Goal: Information Seeking & Learning: Learn about a topic

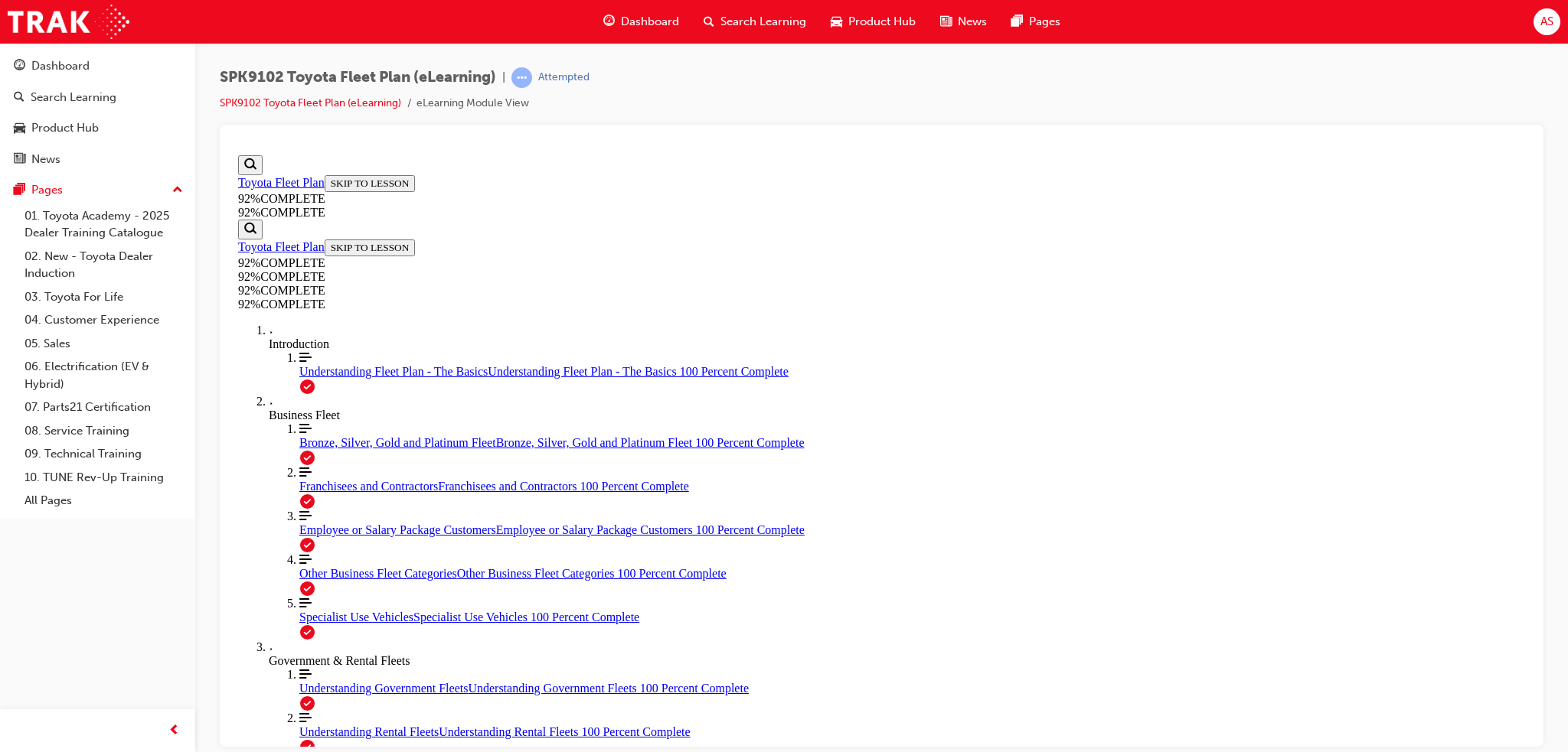
scroll to position [55, 0]
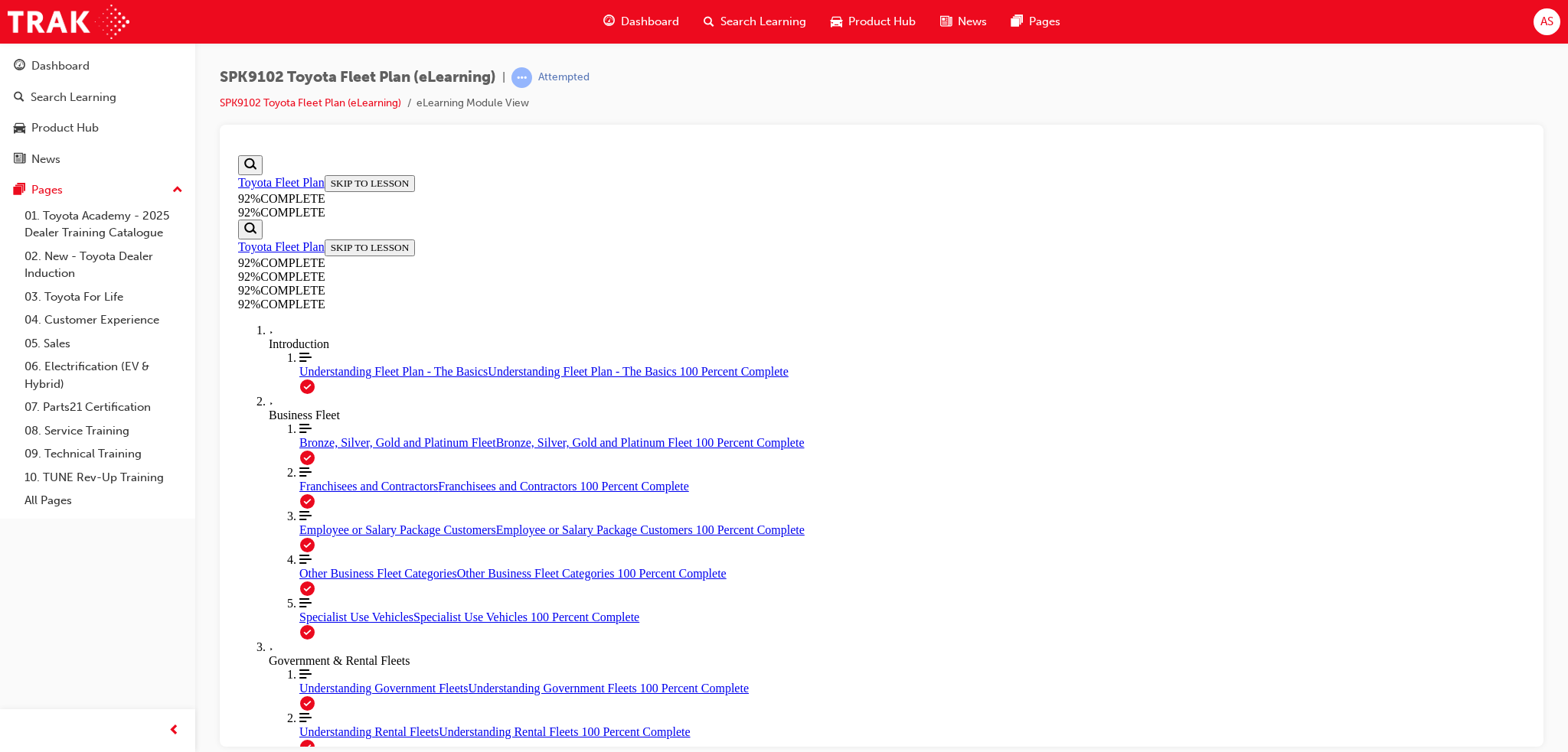
drag, startPoint x: 1046, startPoint y: 622, endPoint x: 932, endPoint y: 465, distance: 194.0
drag, startPoint x: 879, startPoint y: 486, endPoint x: 1068, endPoint y: 642, distance: 245.1
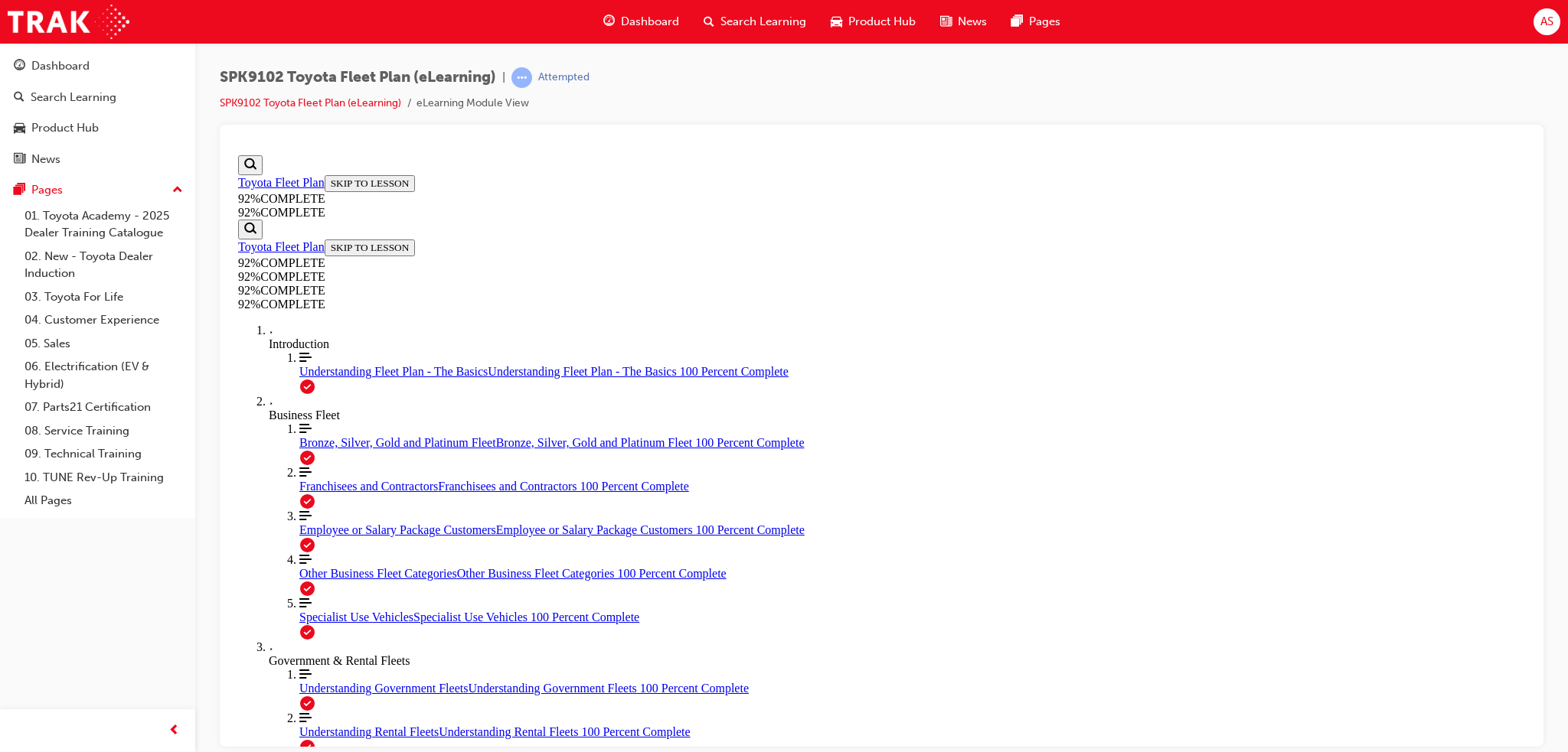
drag, startPoint x: 840, startPoint y: 565, endPoint x: 950, endPoint y: 566, distance: 110.0
drag, startPoint x: 891, startPoint y: 499, endPoint x: 1015, endPoint y: 512, distance: 124.7
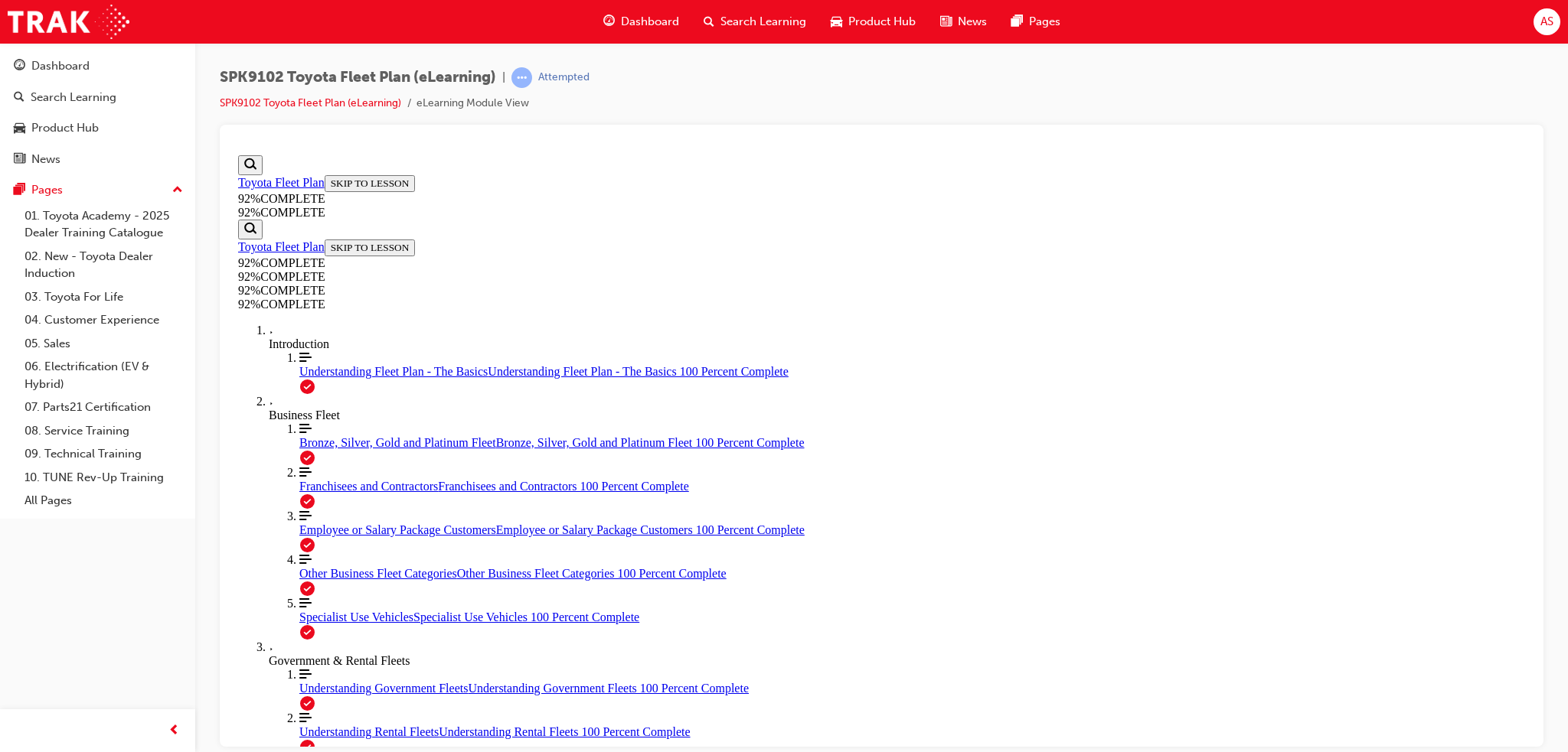
drag, startPoint x: 839, startPoint y: 377, endPoint x: 1102, endPoint y: 378, distance: 263.0
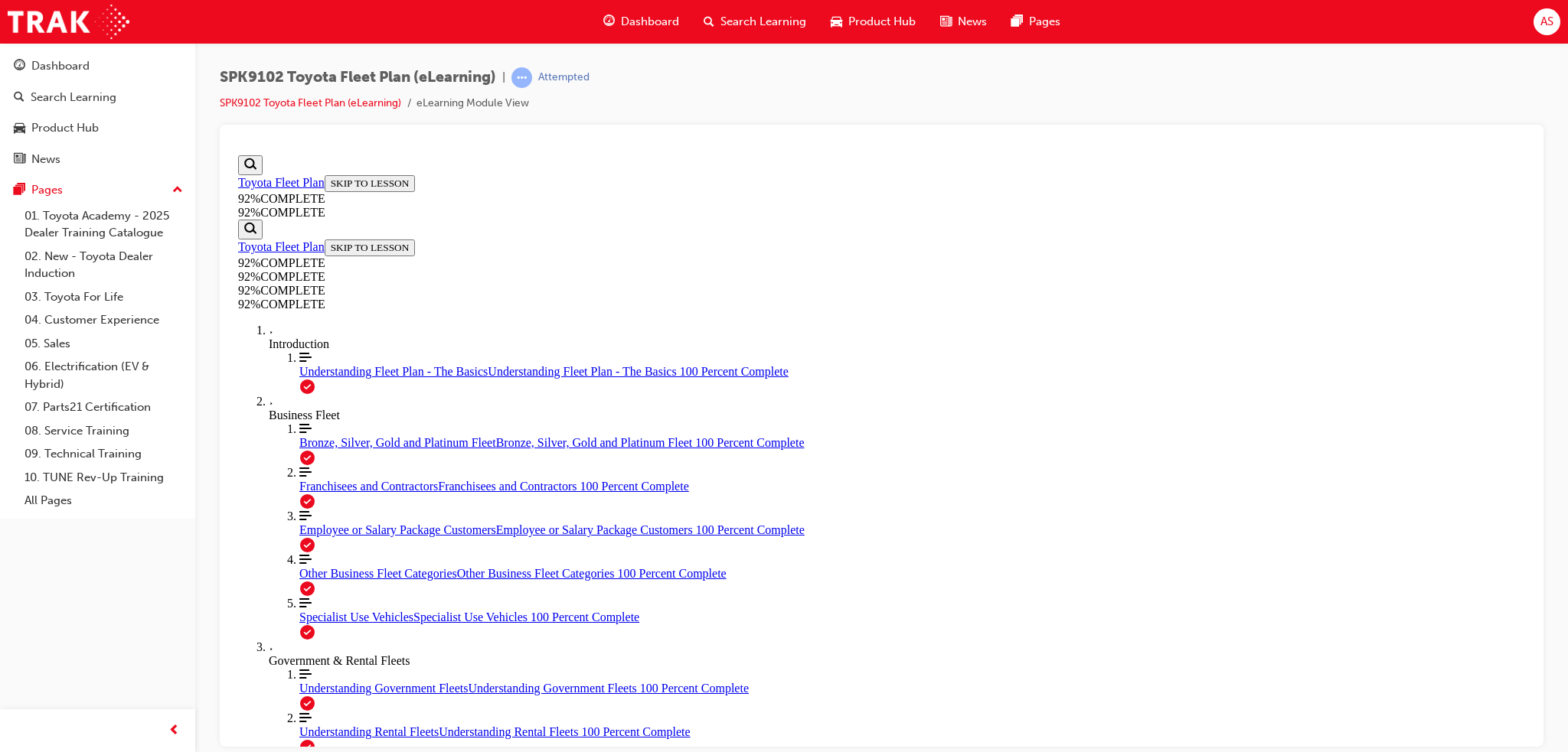
scroll to position [144, 0]
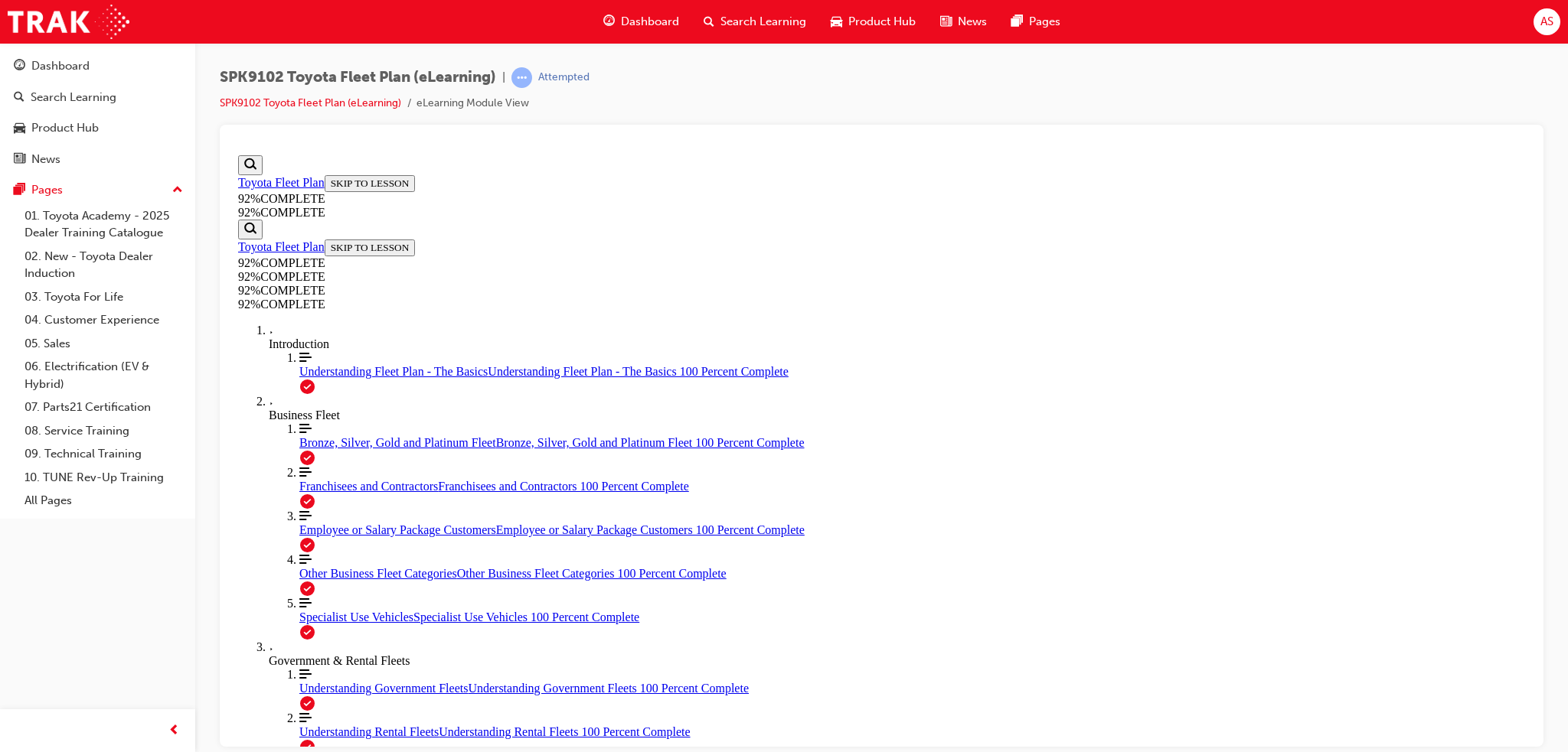
drag, startPoint x: 796, startPoint y: 400, endPoint x: 1215, endPoint y: 405, distance: 419.0
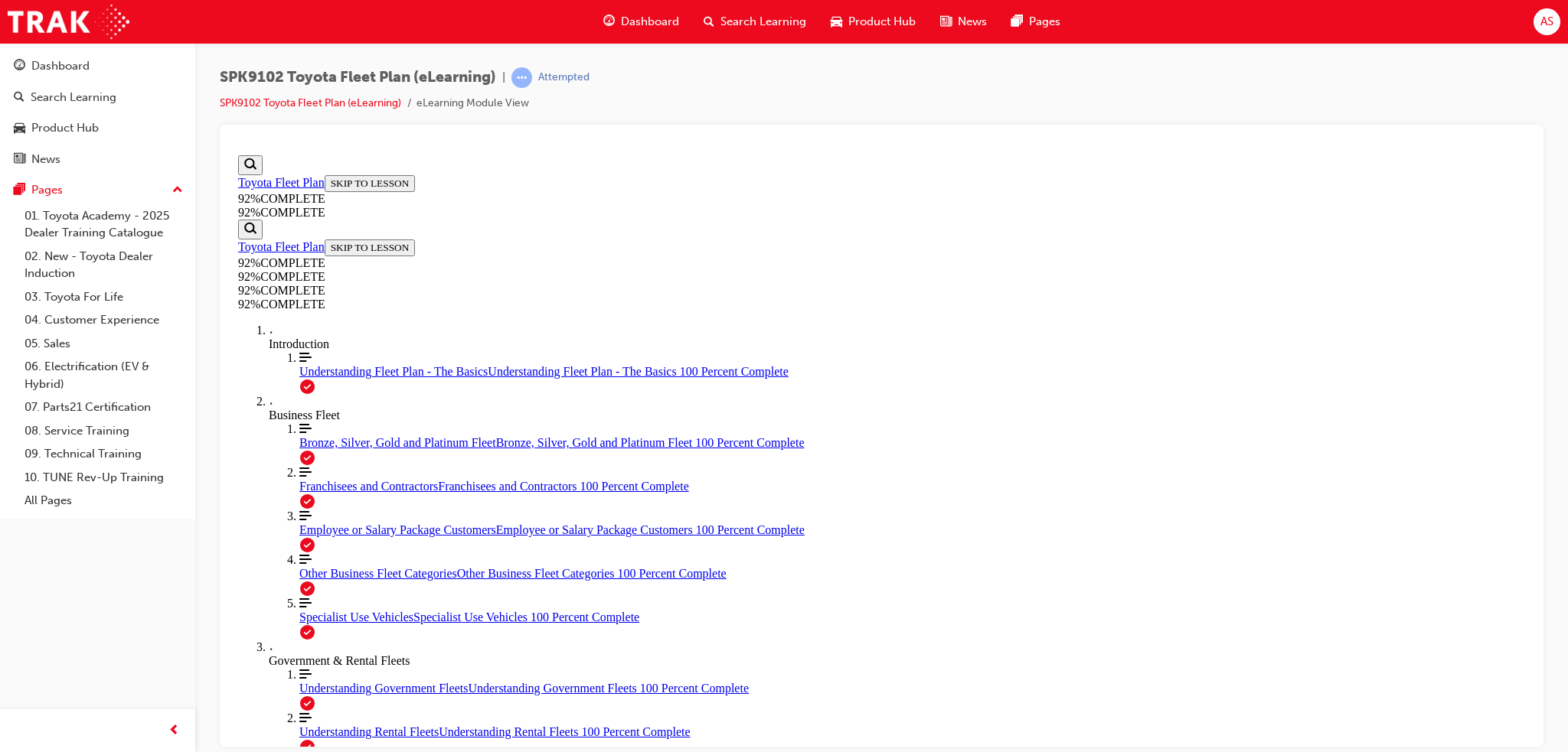
drag, startPoint x: 746, startPoint y: 423, endPoint x: 962, endPoint y: 430, distance: 216.1
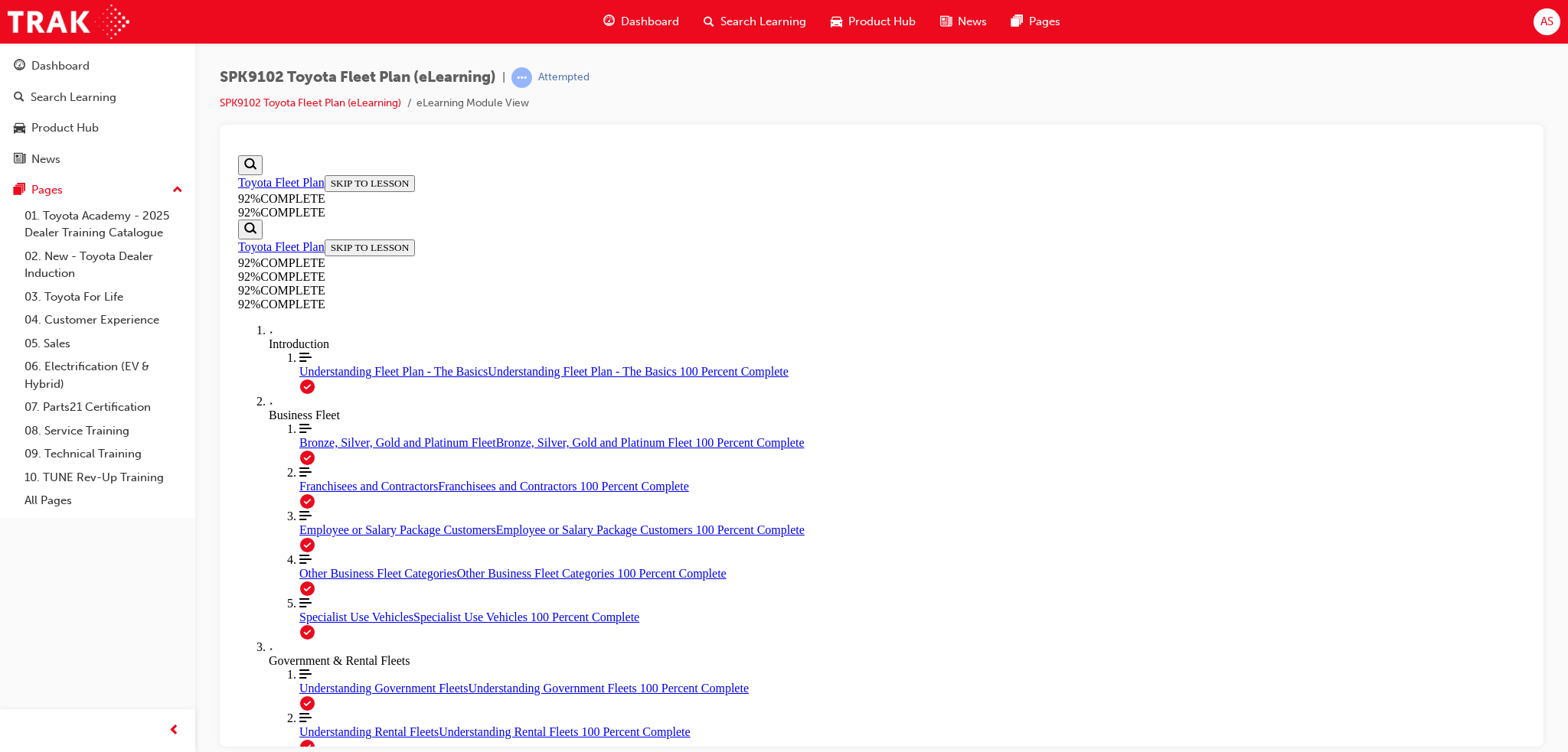
scroll to position [246, 0]
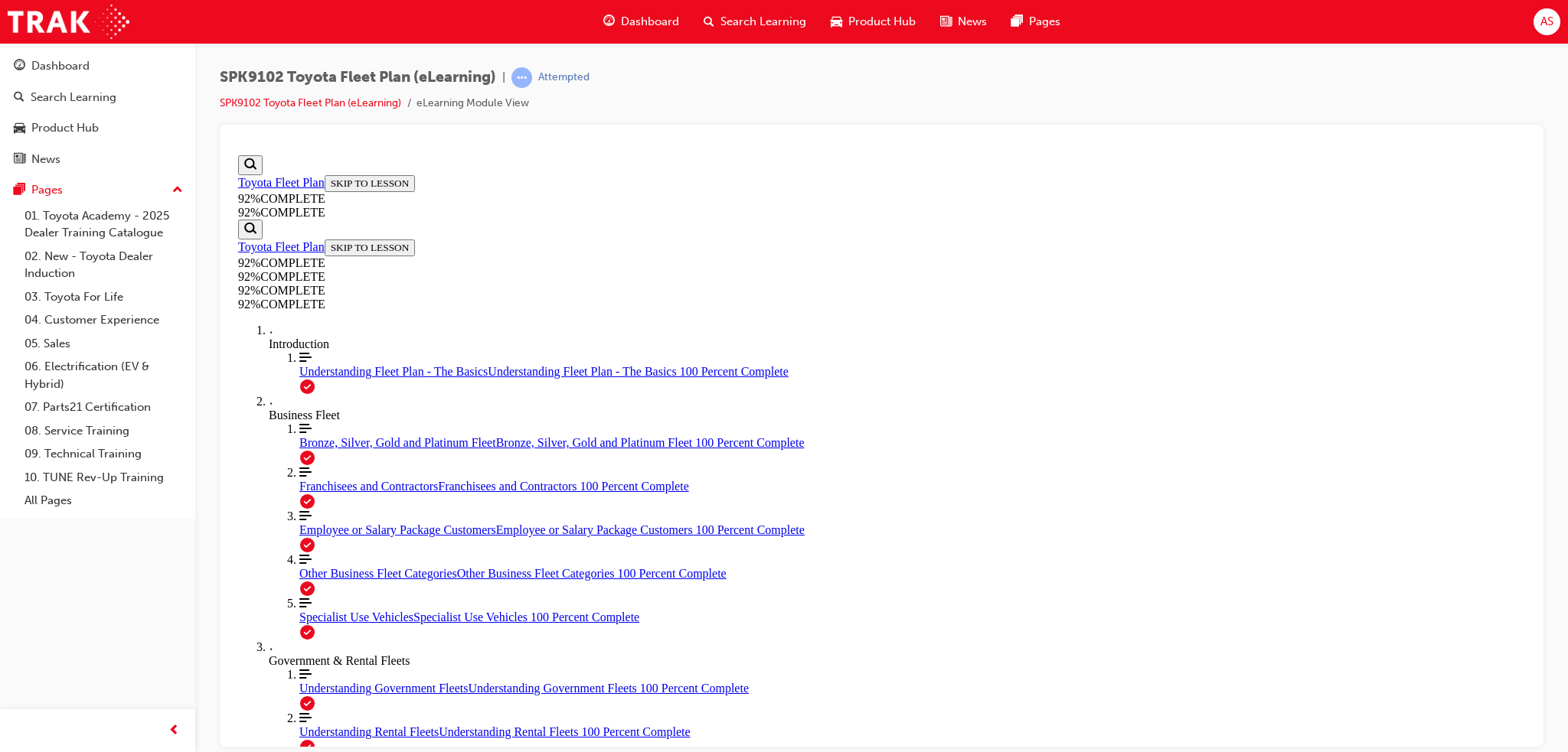
scroll to position [176, 0]
drag, startPoint x: 773, startPoint y: 400, endPoint x: 1070, endPoint y: 405, distance: 297.0
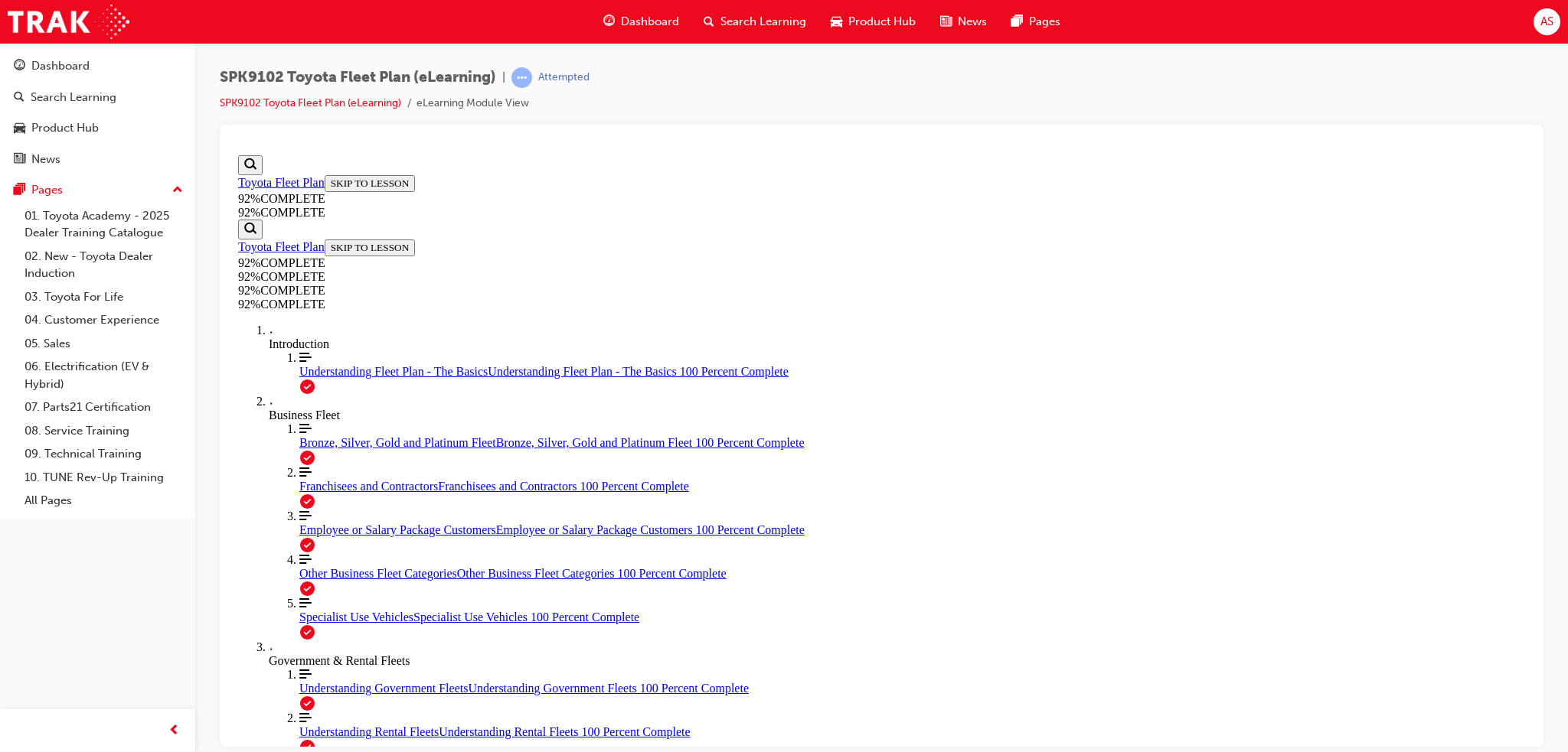
drag, startPoint x: 985, startPoint y: 403, endPoint x: 1145, endPoint y: 405, distance: 160.0
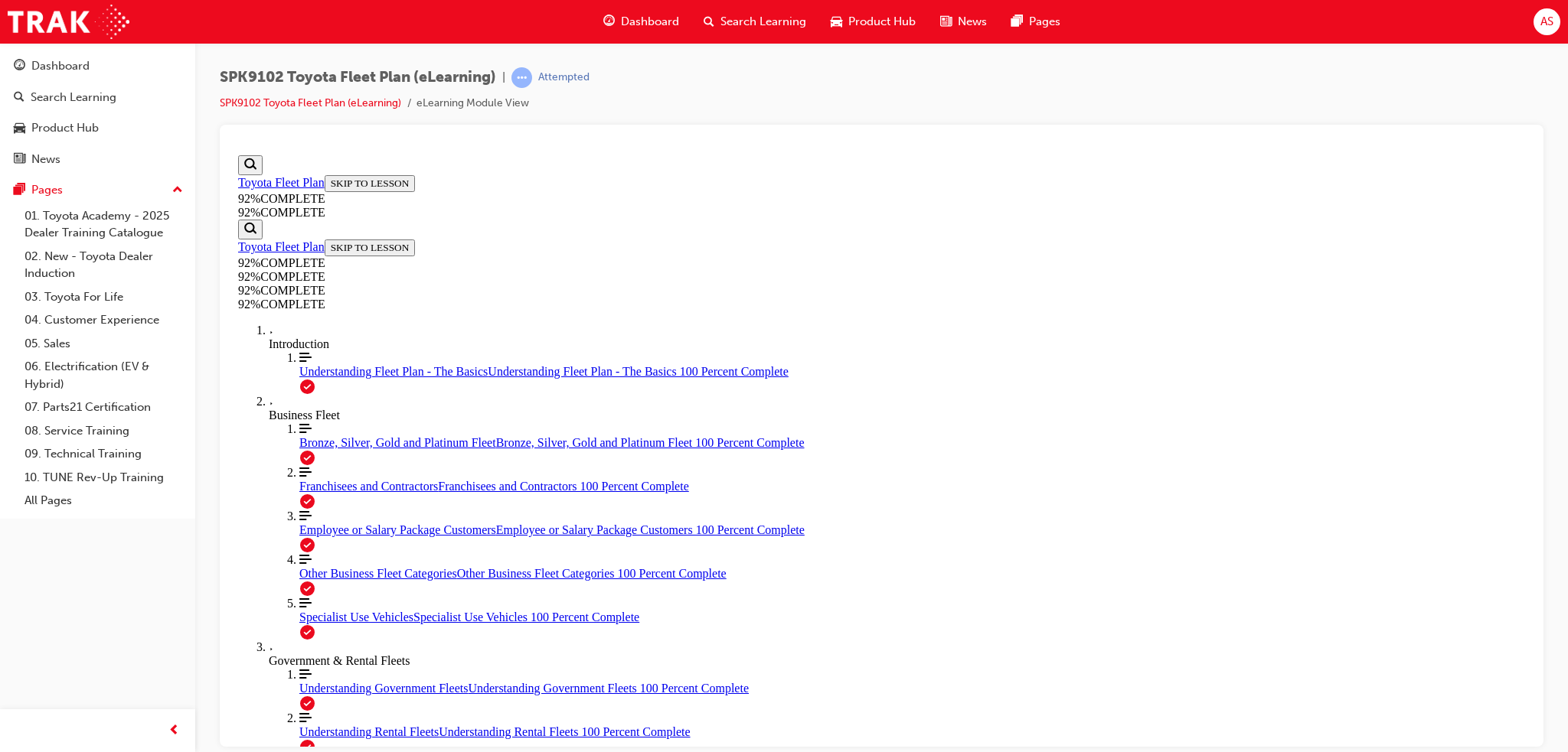
drag, startPoint x: 765, startPoint y: 429, endPoint x: 1143, endPoint y: 432, distance: 378.0
drag, startPoint x: 836, startPoint y: 460, endPoint x: 903, endPoint y: 463, distance: 67.1
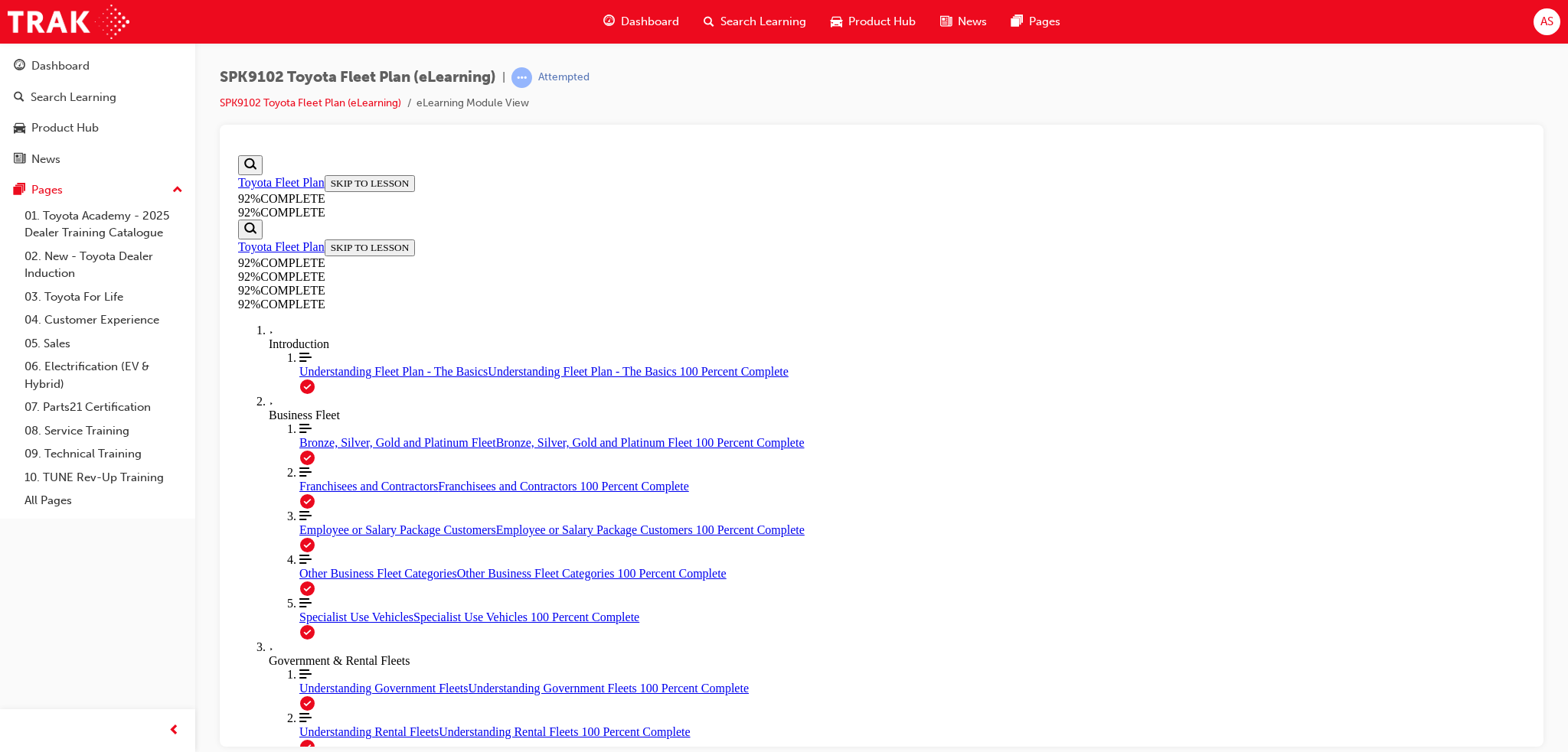
drag, startPoint x: 734, startPoint y: 367, endPoint x: 1147, endPoint y: 369, distance: 413.0
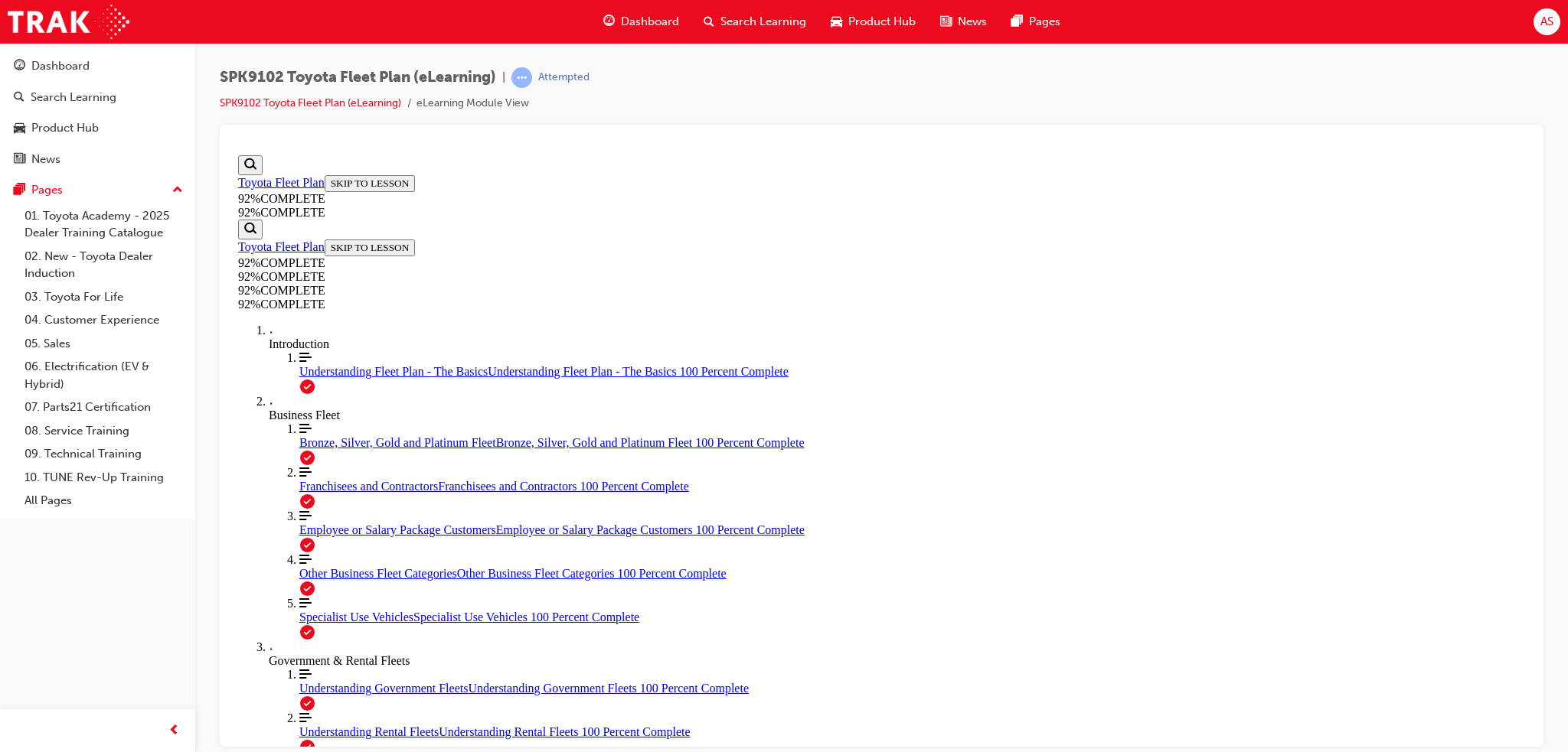
scroll to position [55, 0]
drag, startPoint x: 730, startPoint y: 370, endPoint x: 1228, endPoint y: 376, distance: 498.0
drag, startPoint x: 732, startPoint y: 396, endPoint x: 985, endPoint y: 399, distance: 253.0
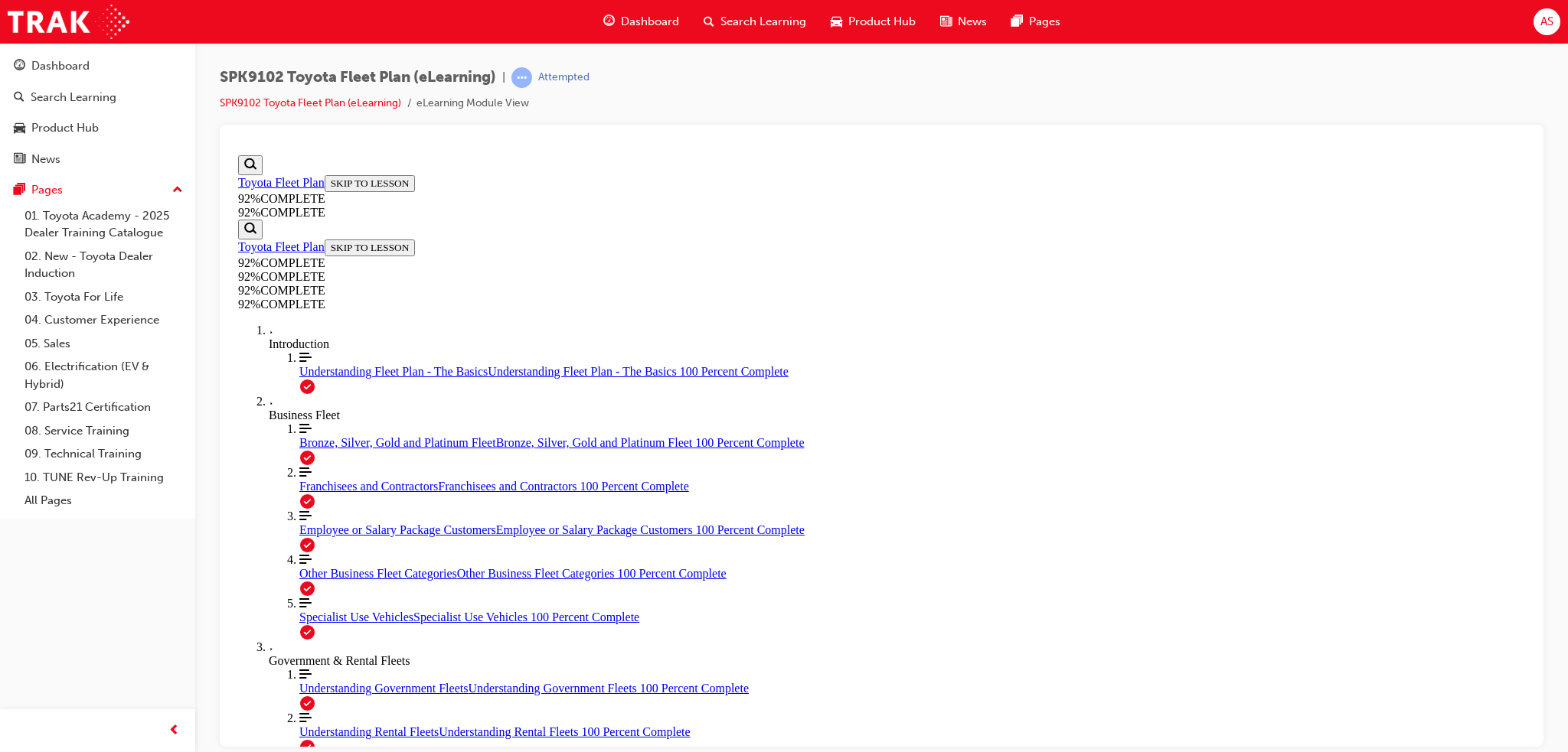
drag, startPoint x: 726, startPoint y: 431, endPoint x: 961, endPoint y: 425, distance: 235.1
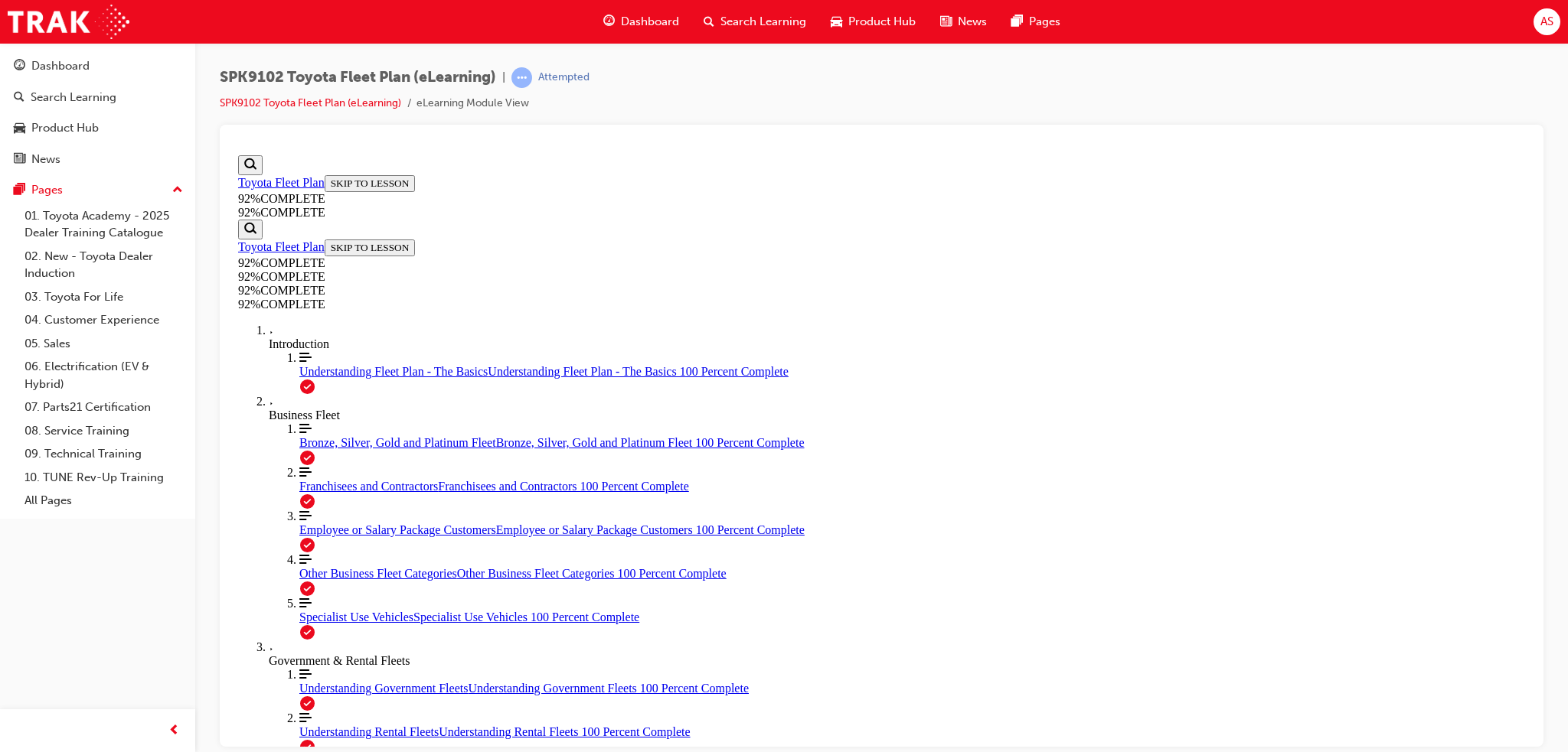
drag, startPoint x: 779, startPoint y: 376, endPoint x: 936, endPoint y: 371, distance: 157.1
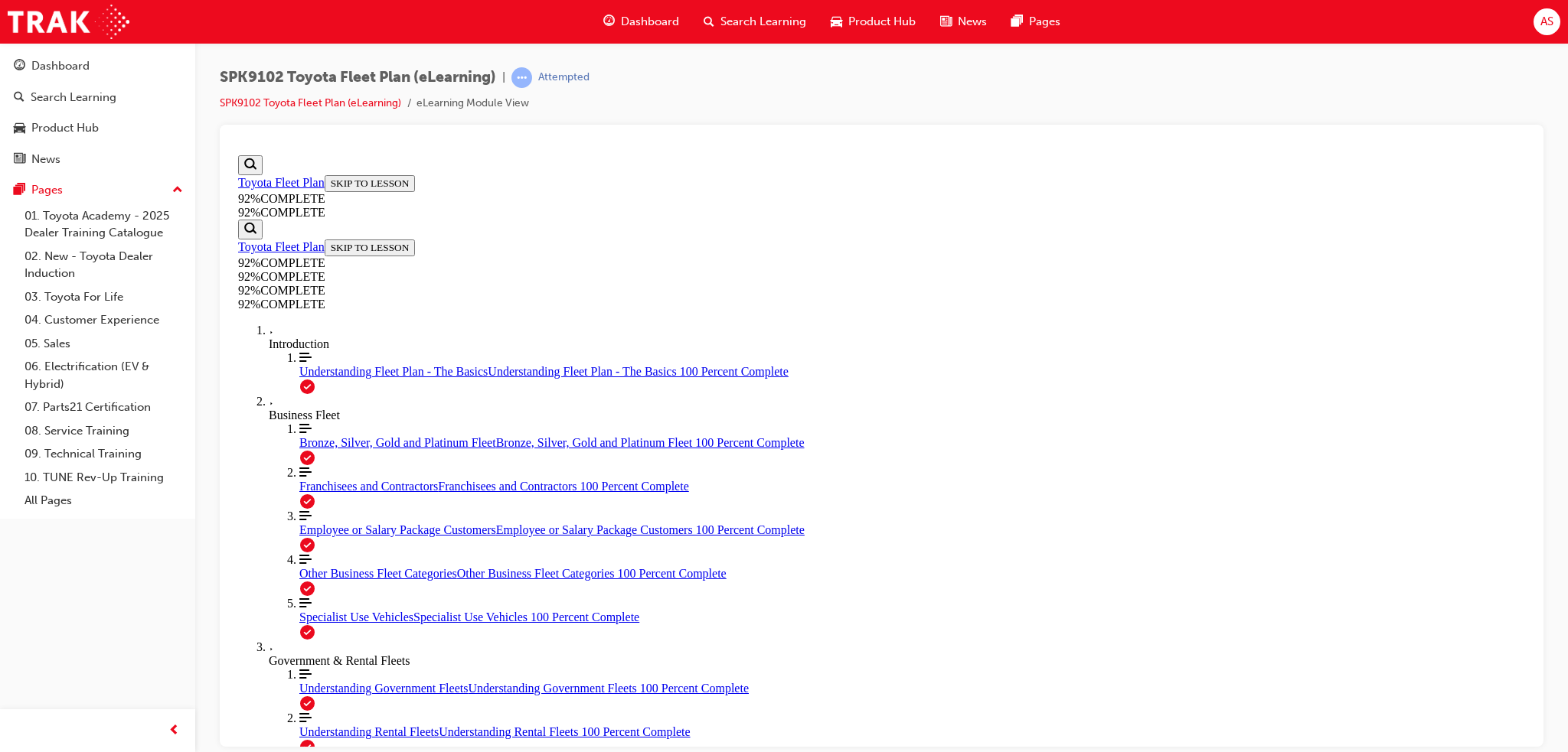
drag, startPoint x: 760, startPoint y: 403, endPoint x: 1082, endPoint y: 400, distance: 322.0
drag, startPoint x: 899, startPoint y: 401, endPoint x: 1042, endPoint y: 407, distance: 143.1
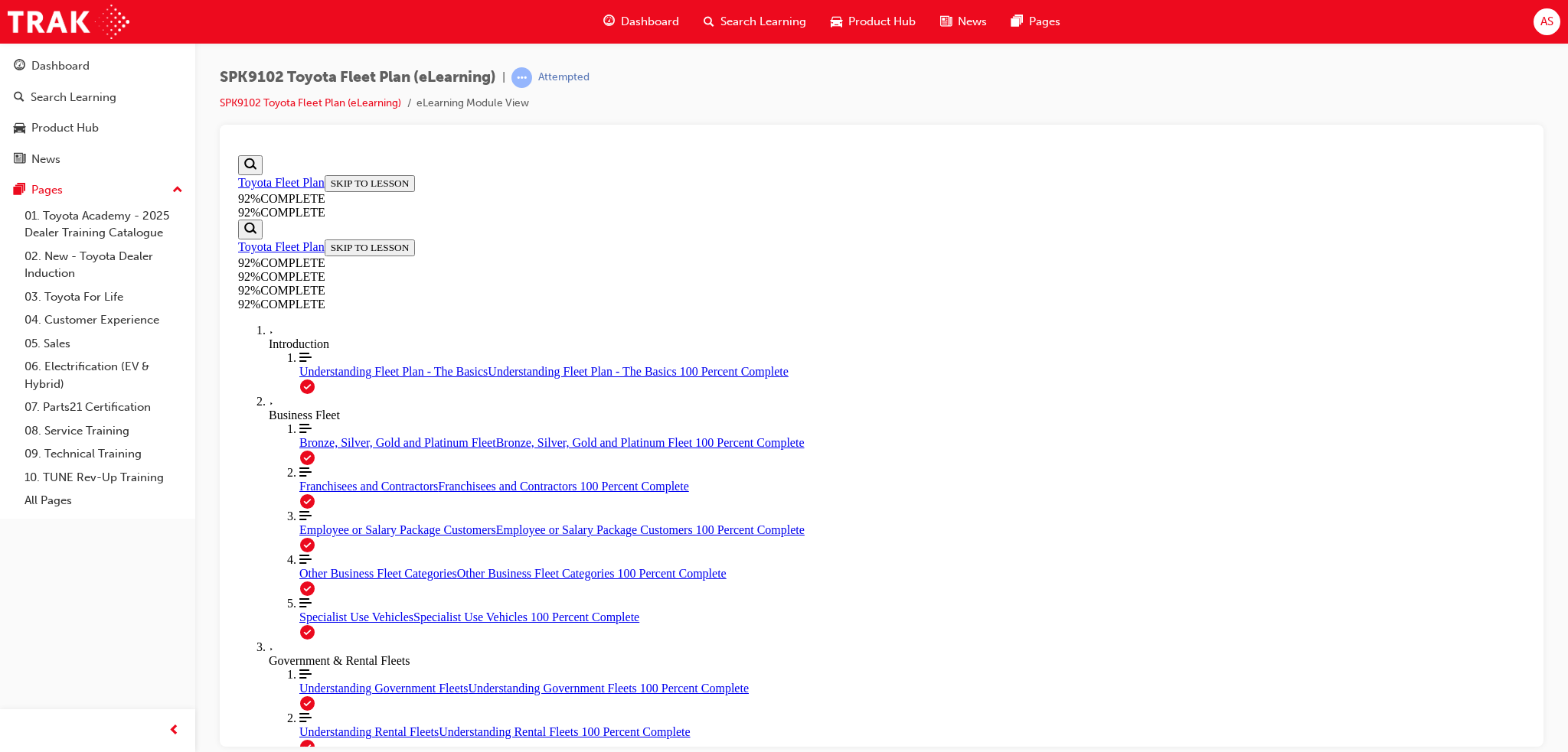
drag, startPoint x: 777, startPoint y: 375, endPoint x: 1179, endPoint y: 385, distance: 402.1
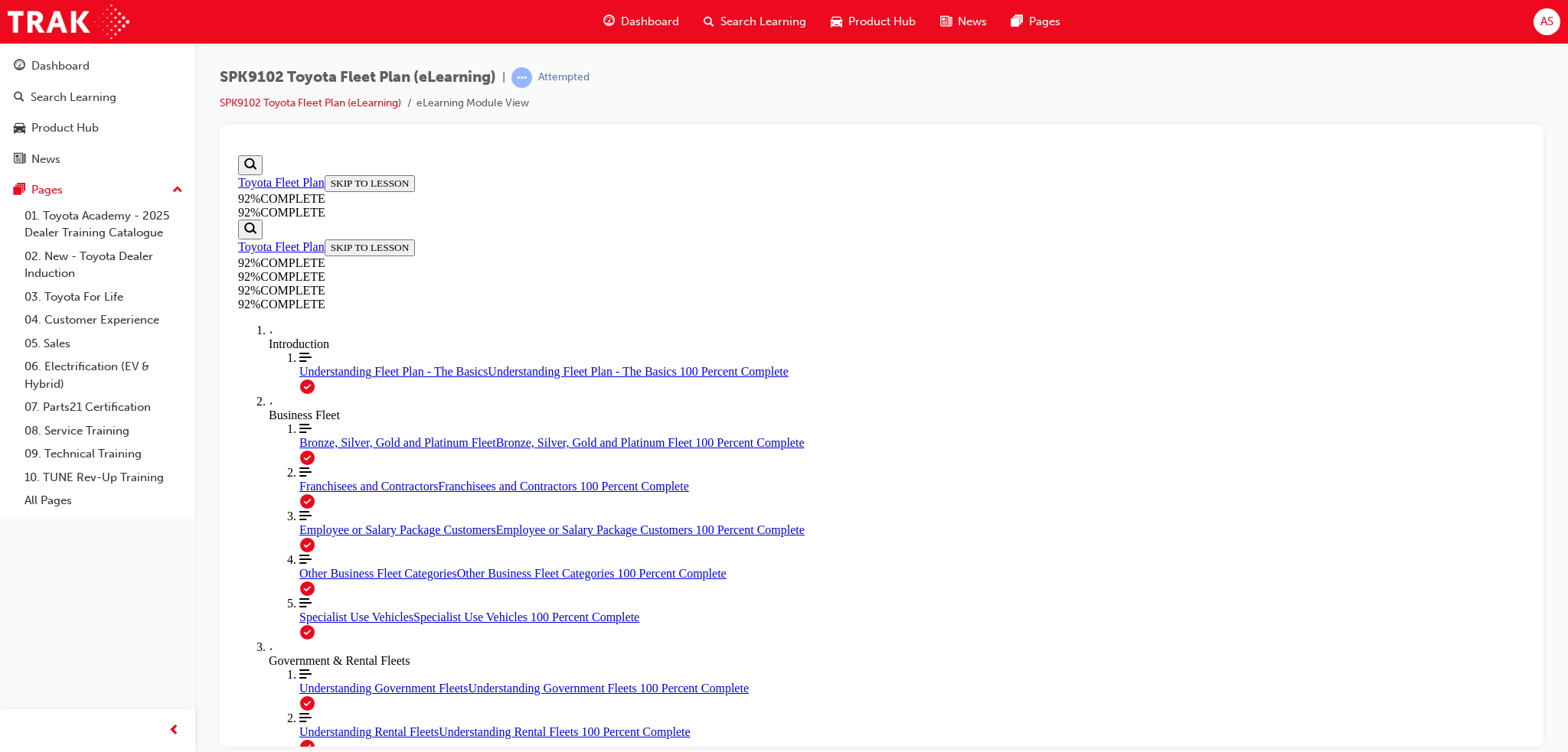
drag, startPoint x: 746, startPoint y: 376, endPoint x: 1152, endPoint y: 382, distance: 406.0
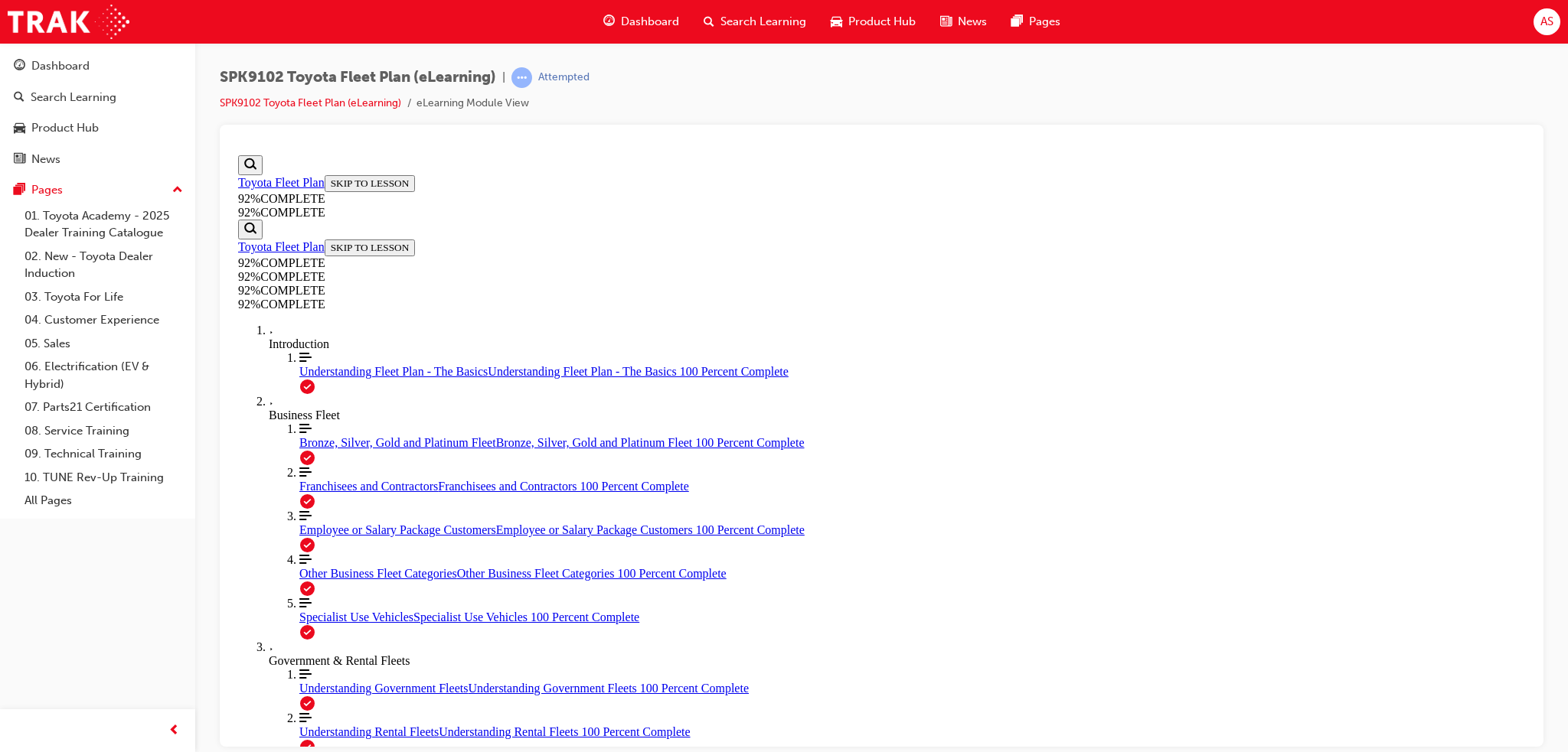
drag, startPoint x: 764, startPoint y: 398, endPoint x: 999, endPoint y: 396, distance: 235.0
drag, startPoint x: 759, startPoint y: 374, endPoint x: 1171, endPoint y: 386, distance: 412.2
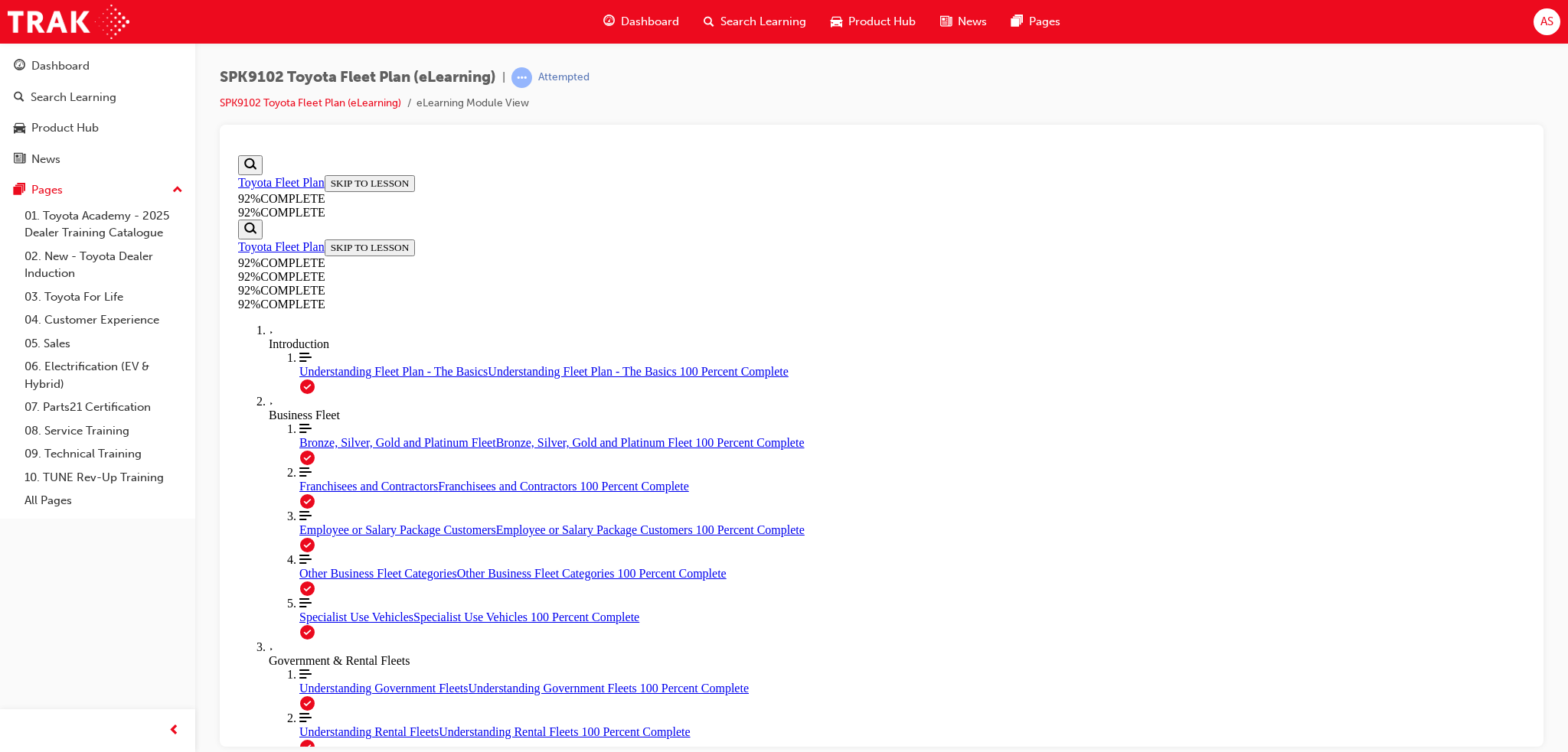
drag, startPoint x: 1018, startPoint y: 630, endPoint x: 1011, endPoint y: 628, distance: 7.3
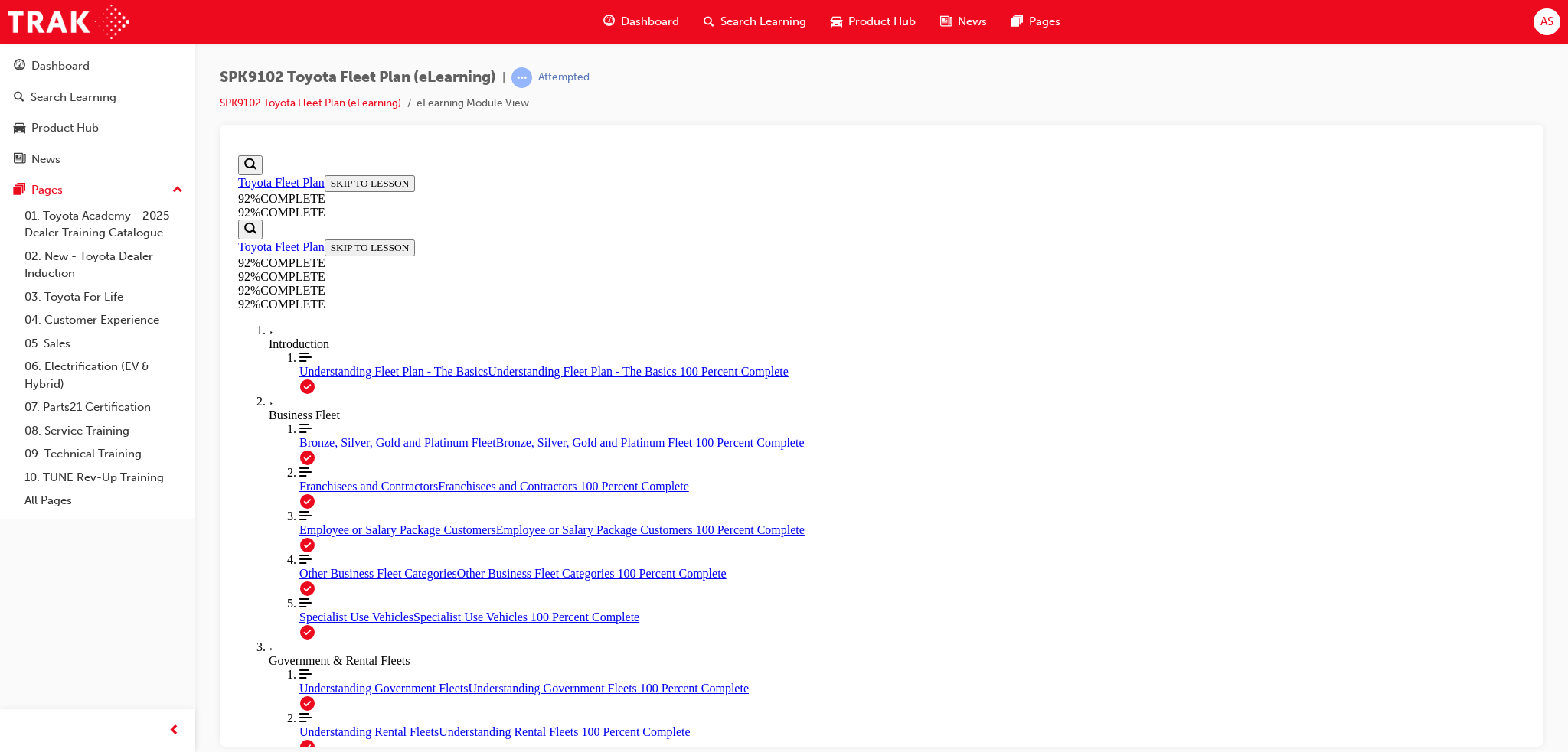
drag, startPoint x: 735, startPoint y: 368, endPoint x: 1198, endPoint y: 388, distance: 463.4
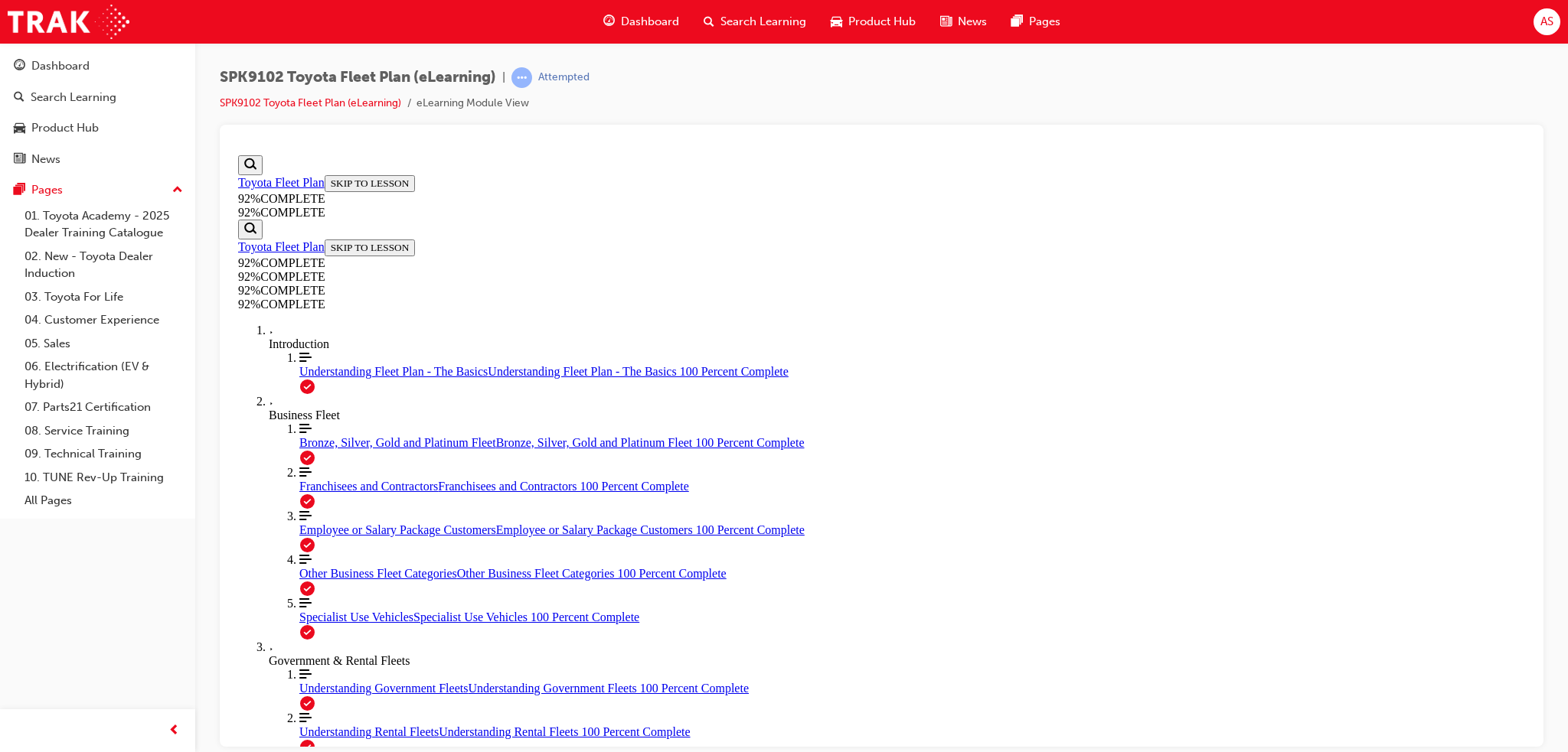
scroll to position [55, 0]
drag, startPoint x: 841, startPoint y: 504, endPoint x: 912, endPoint y: 505, distance: 71.0
drag, startPoint x: 883, startPoint y: 578, endPoint x: 937, endPoint y: 596, distance: 56.9
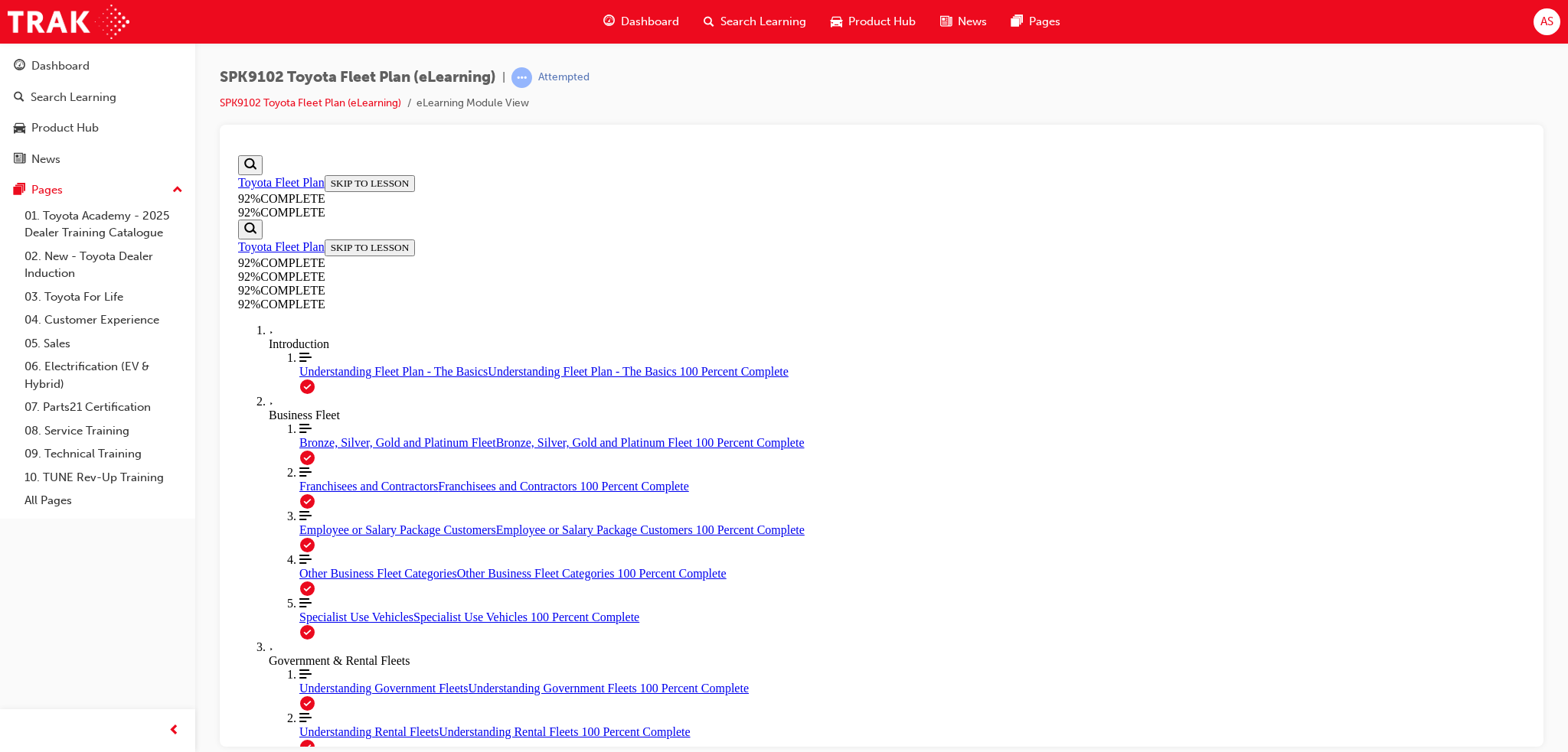
drag, startPoint x: 980, startPoint y: 628, endPoint x: 1011, endPoint y: 632, distance: 31.3
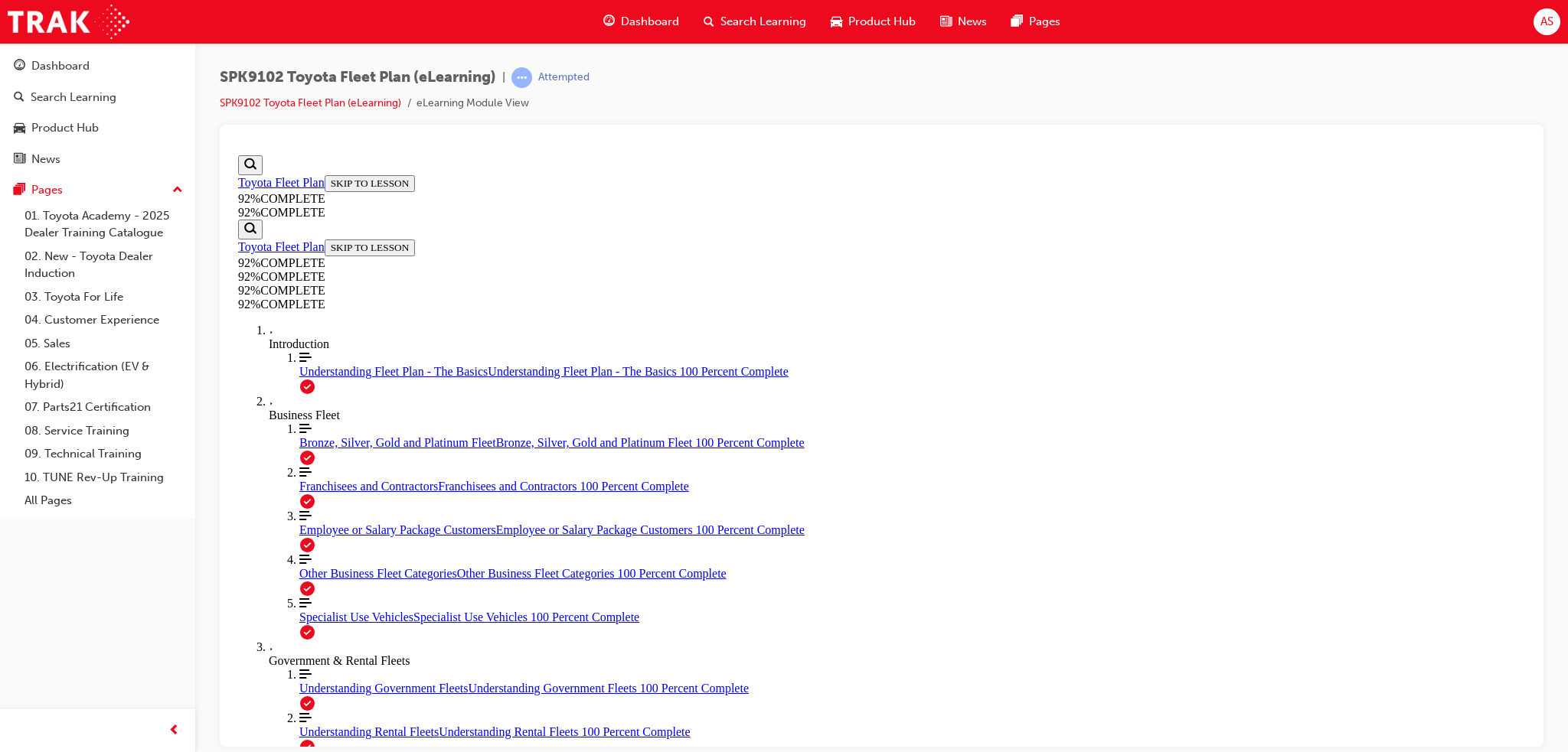
scroll to position [55, 0]
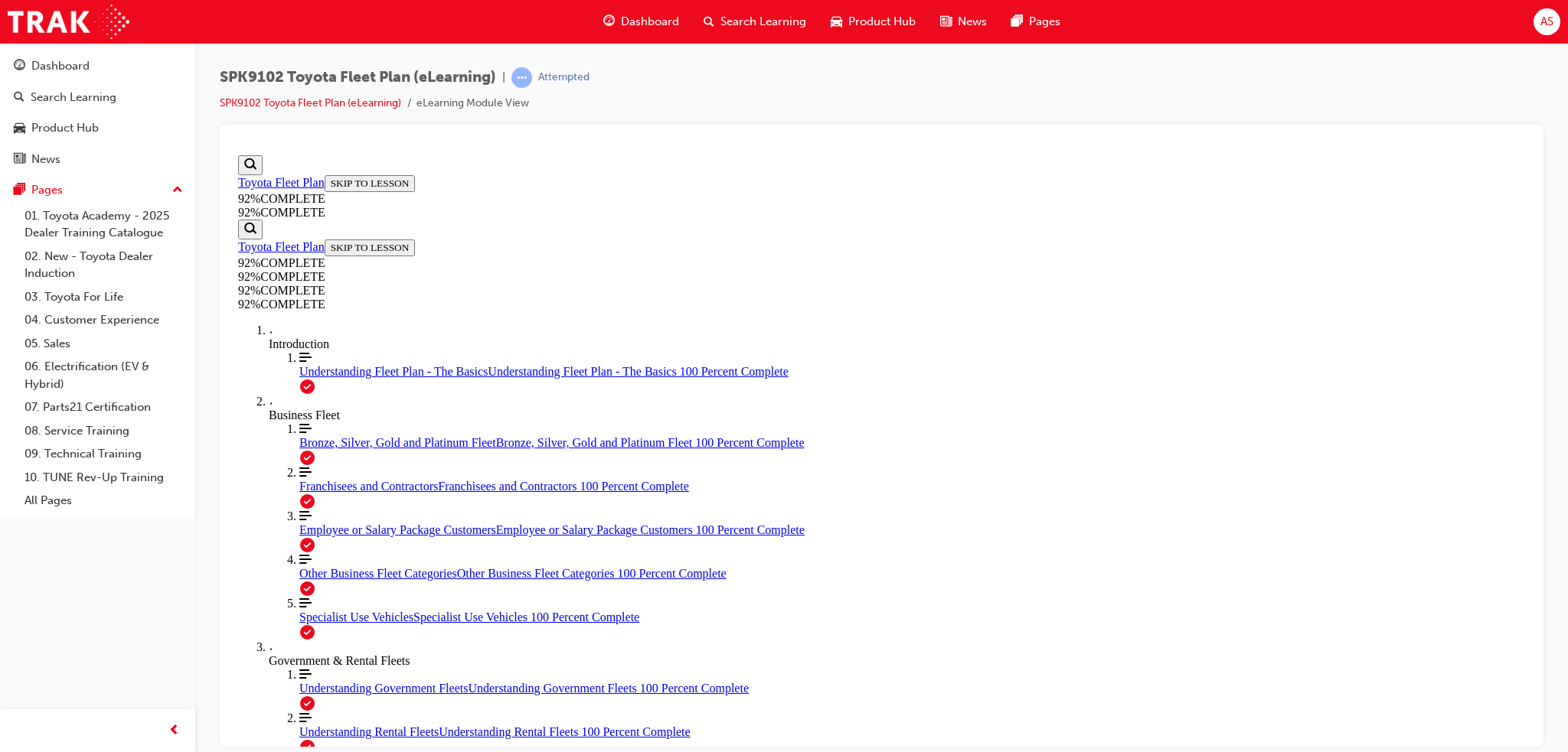
drag, startPoint x: 771, startPoint y: 374, endPoint x: 1171, endPoint y: 387, distance: 400.2
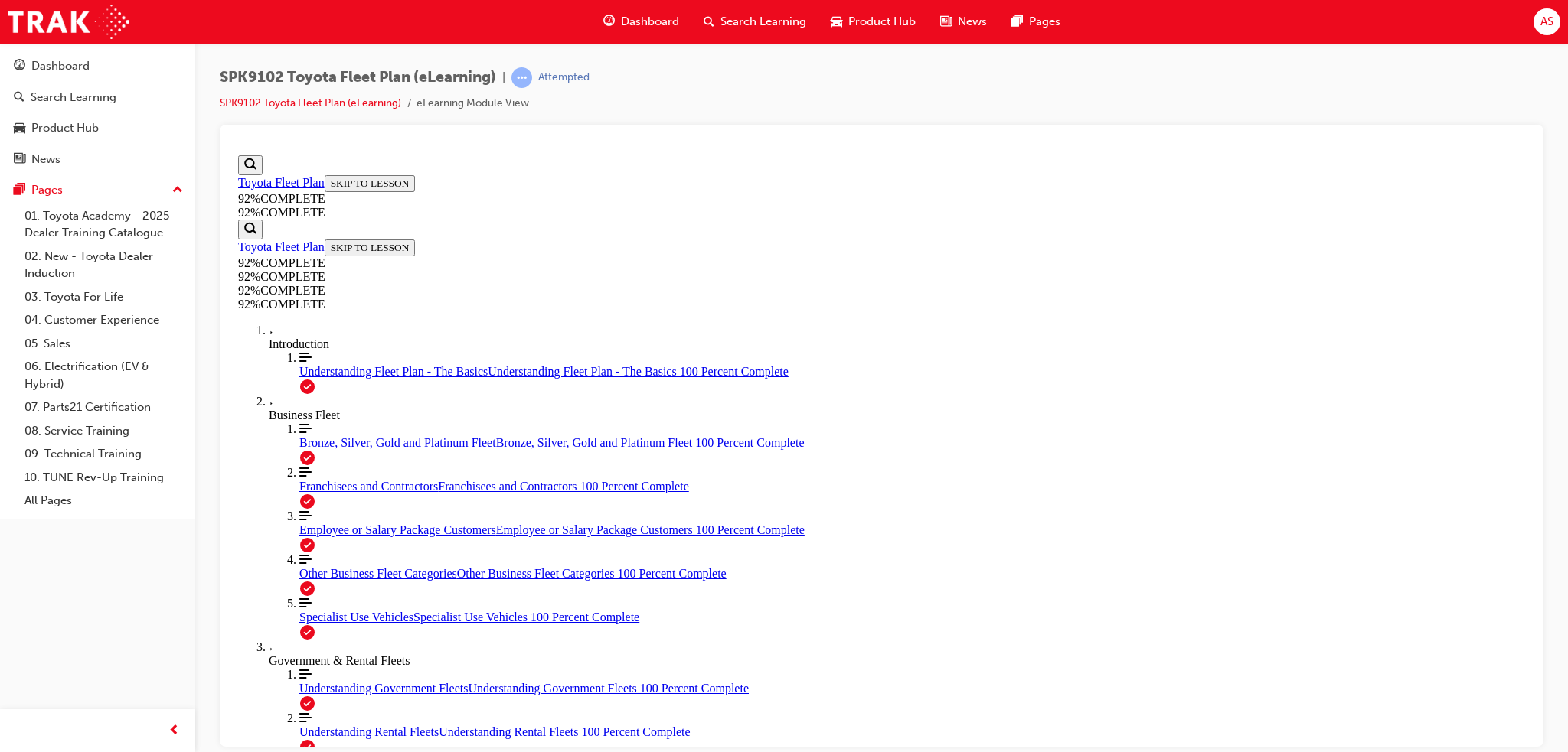
drag, startPoint x: 842, startPoint y: 387, endPoint x: 1025, endPoint y: 395, distance: 183.2
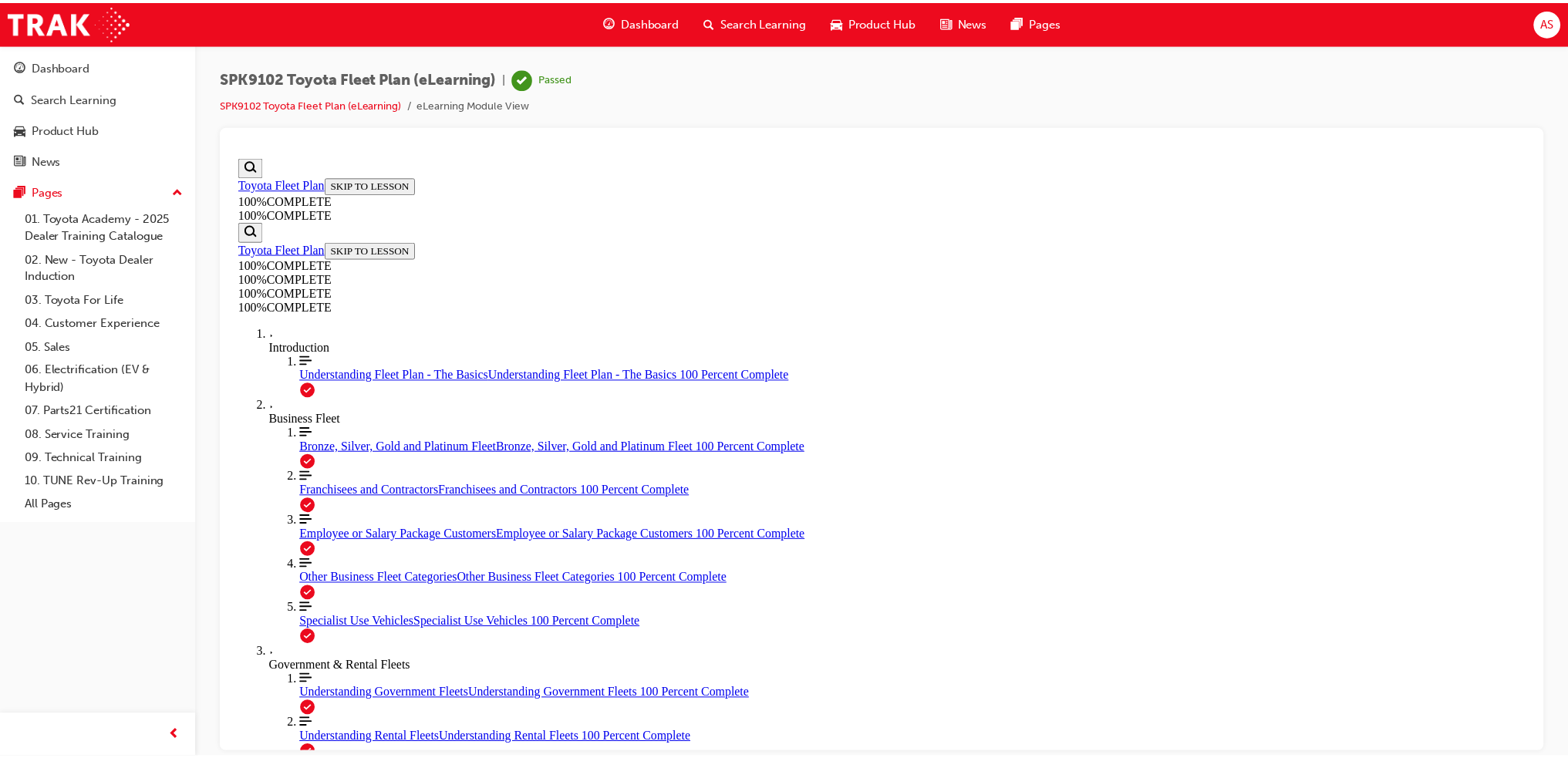
scroll to position [0, 0]
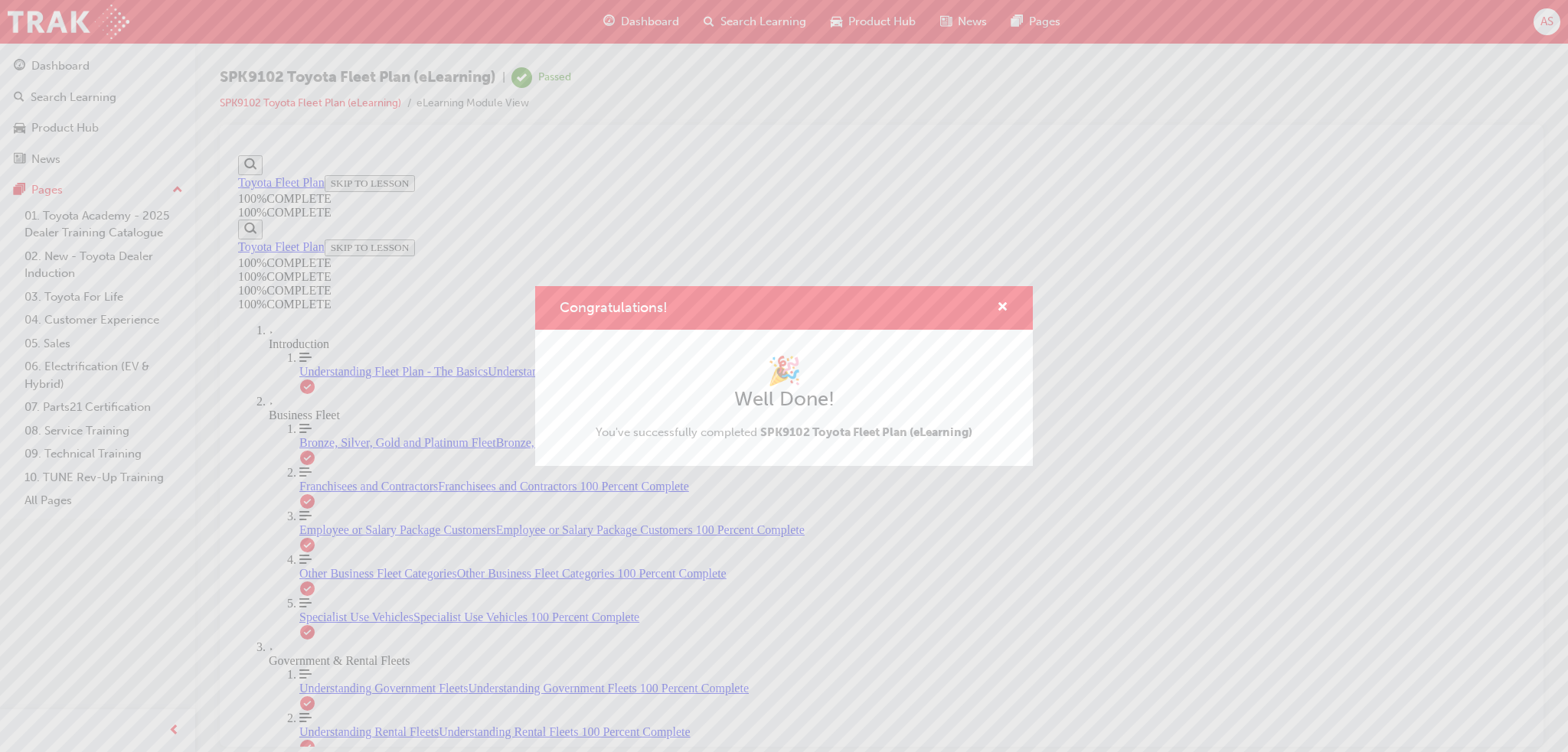
click at [705, 451] on div "🎉 Well Done! You've successfully completed SPK9102 Toyota Fleet Plan (eLearning)" at bounding box center [784, 398] width 498 height 136
click at [741, 21] on div "Congratulations! 🎉 Well Done! You've successfully completed SPK9102 Toyota Flee…" at bounding box center [784, 376] width 1568 height 752
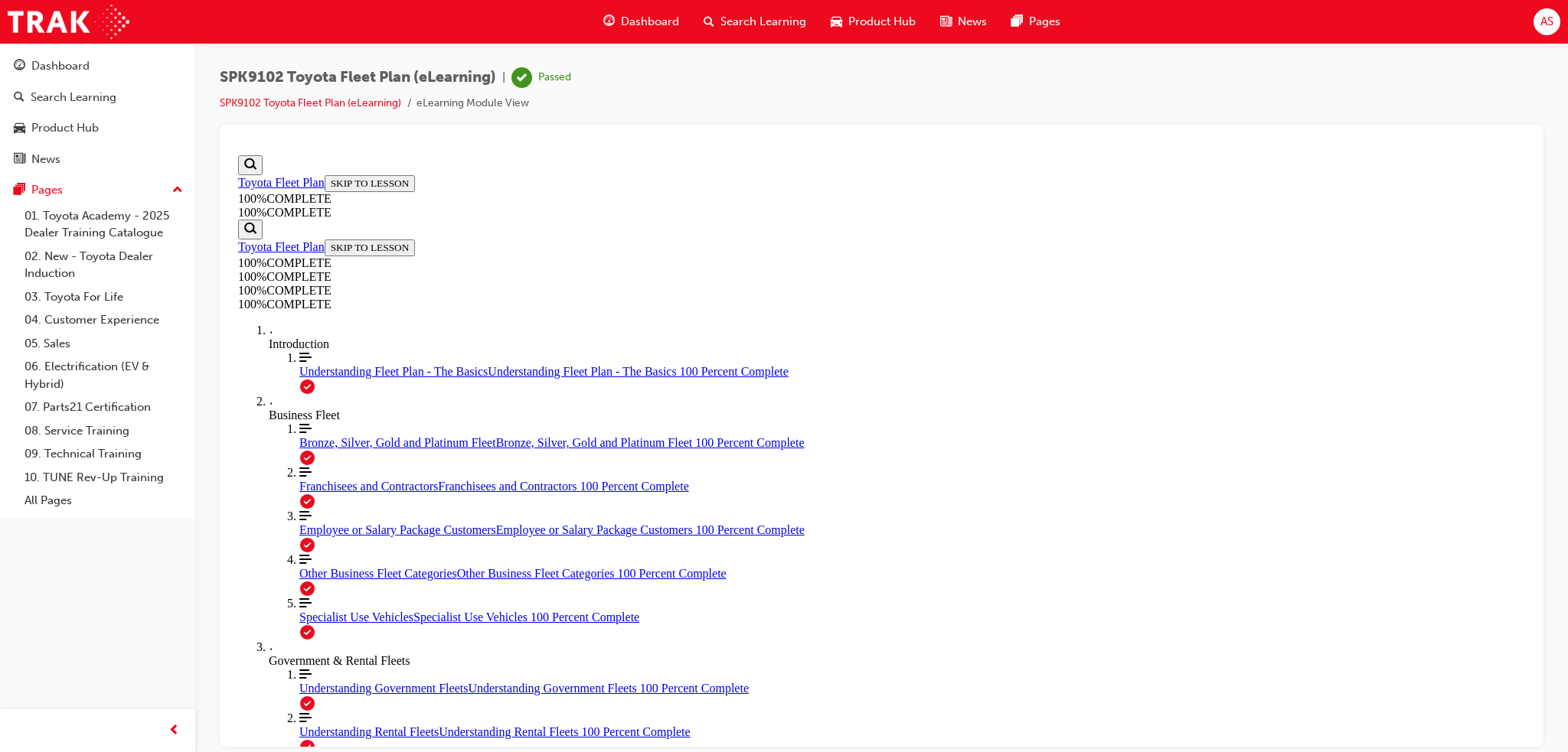
click at [741, 21] on span "Search Learning" at bounding box center [763, 22] width 85 height 18
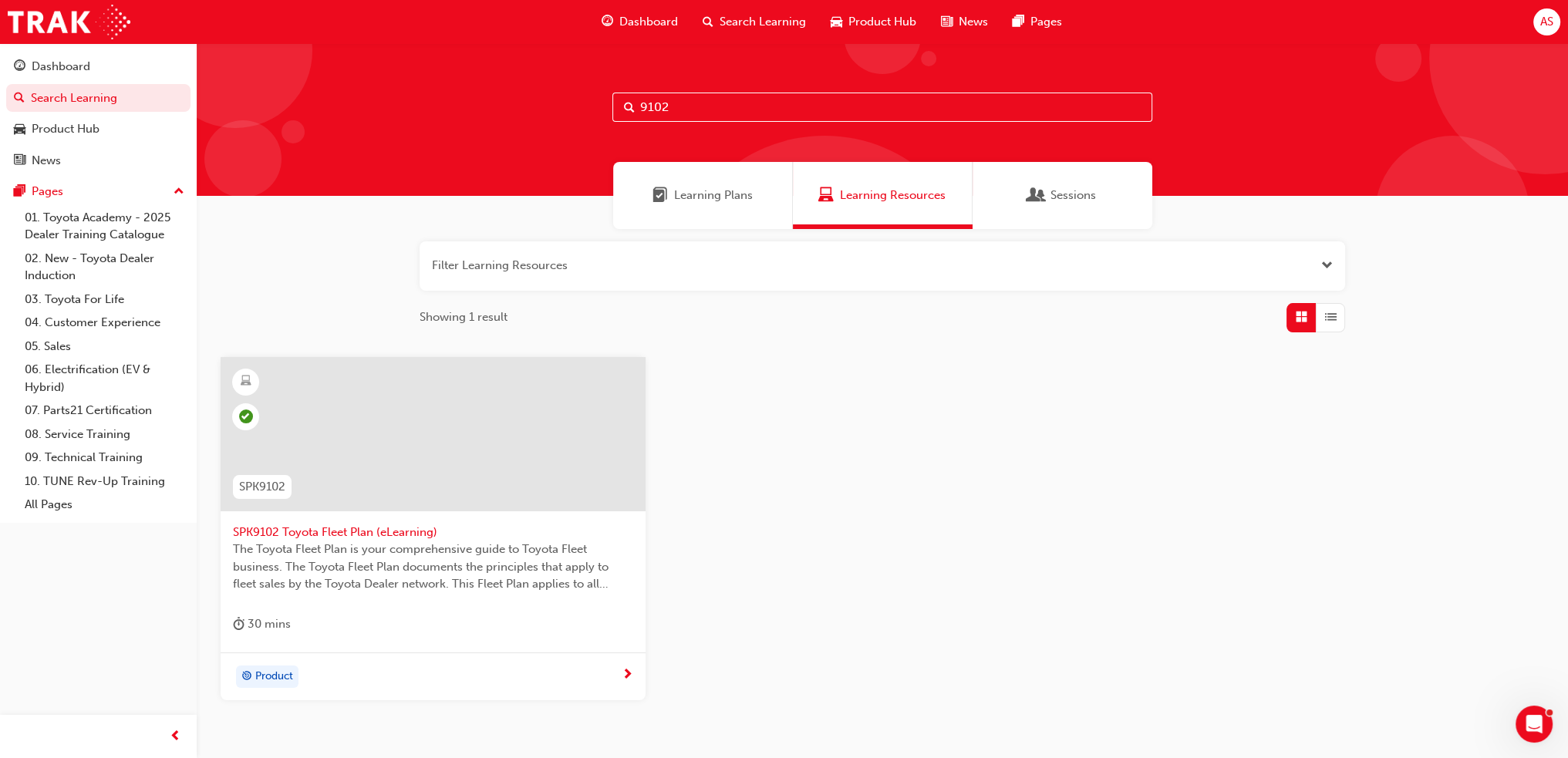
drag, startPoint x: 687, startPoint y: 104, endPoint x: 587, endPoint y: 109, distance: 100.1
click at [587, 109] on div "9102" at bounding box center [882, 120] width 1371 height 153
click at [727, 26] on span "Search Learning" at bounding box center [762, 22] width 86 height 18
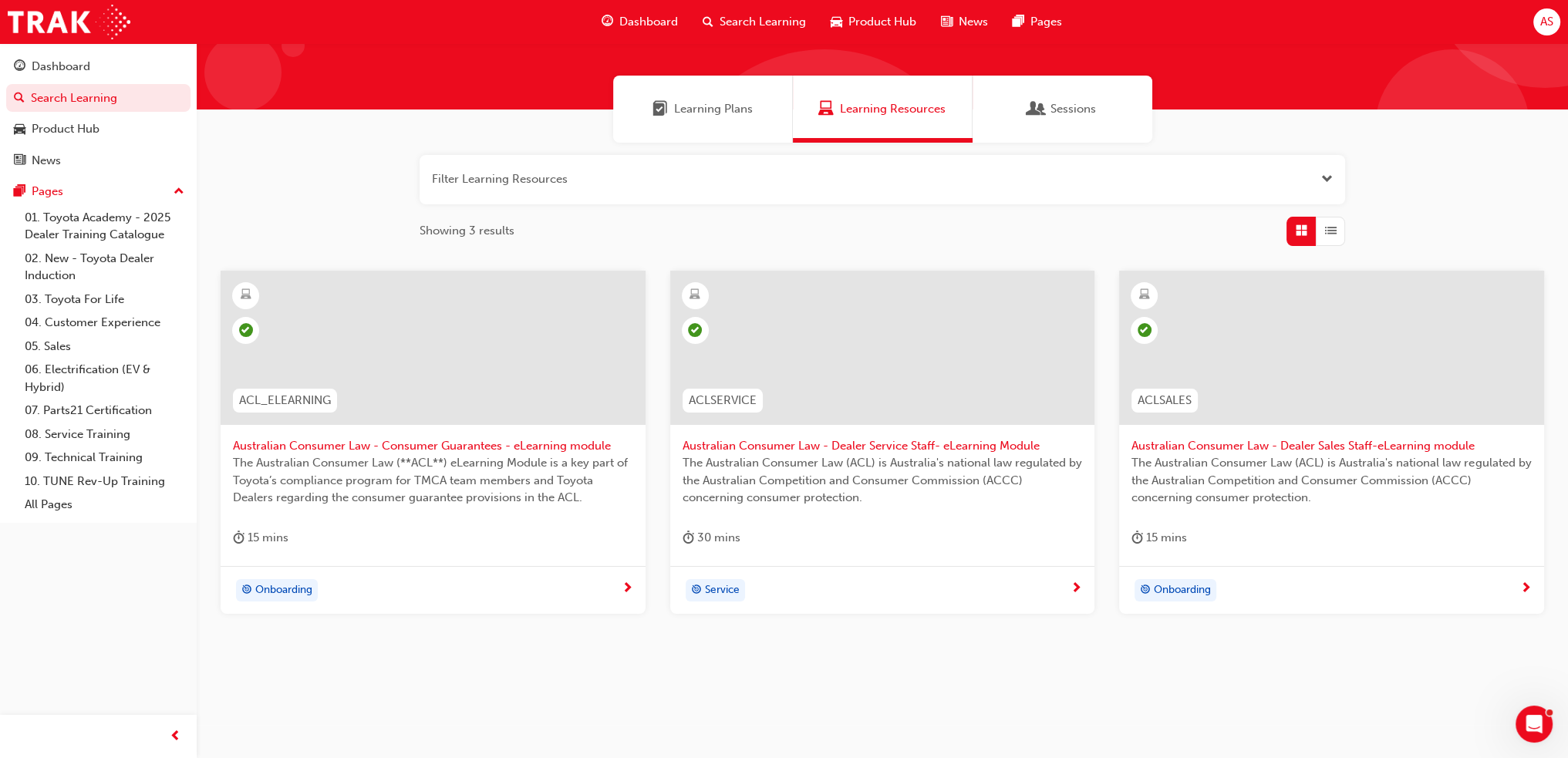
scroll to position [92, 0]
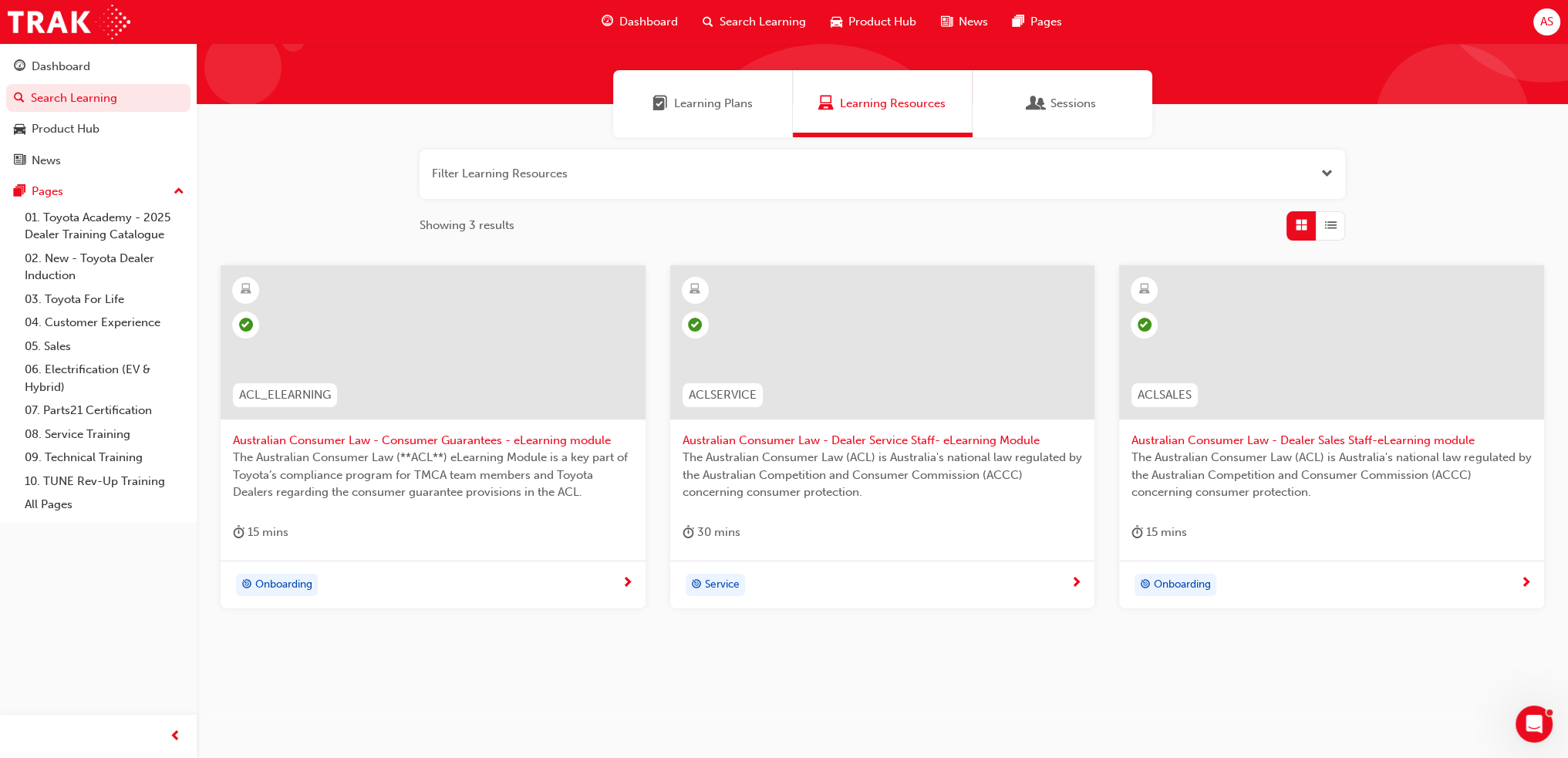
type input "acl"
click at [466, 379] on div at bounding box center [432, 342] width 425 height 154
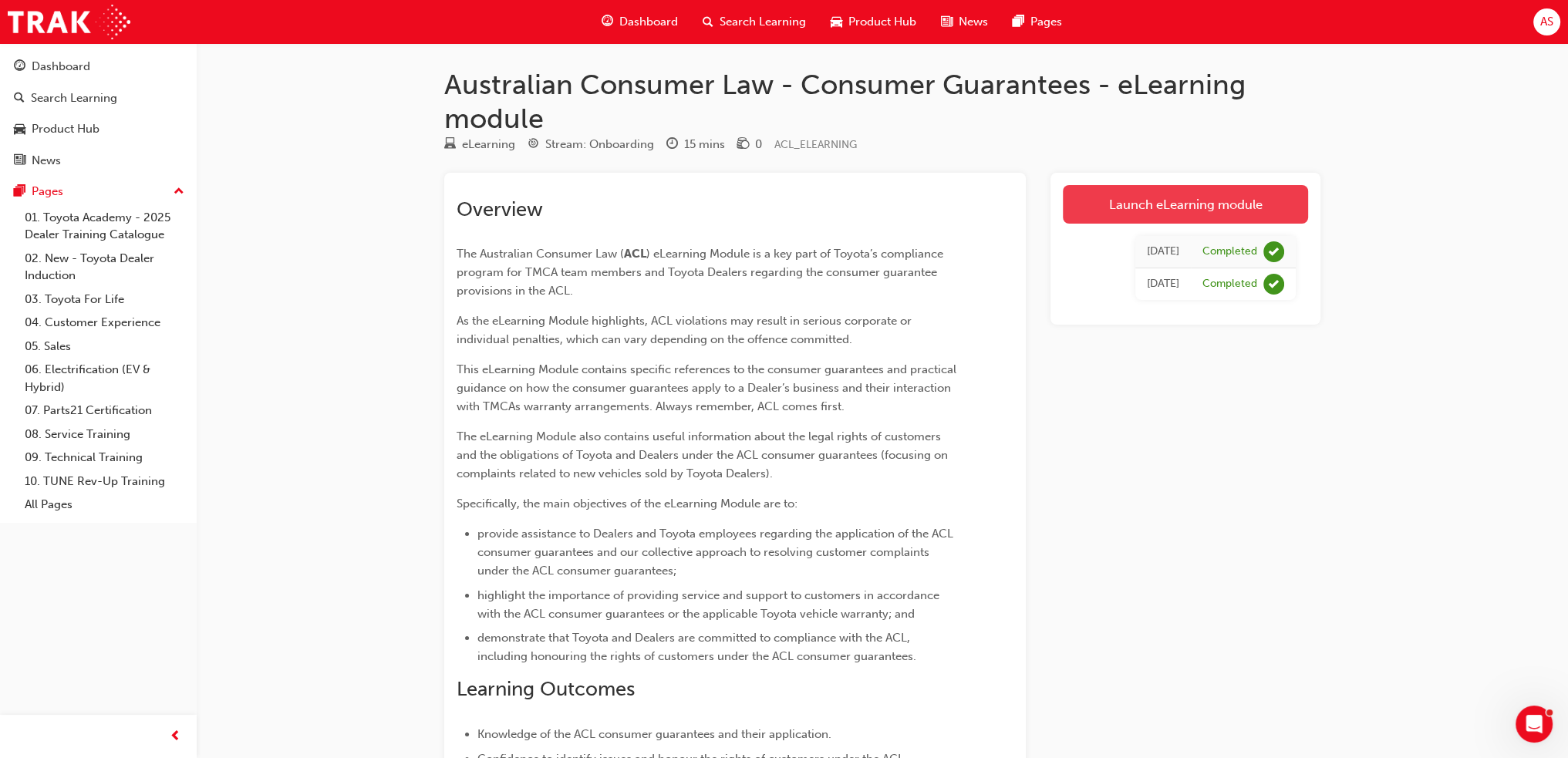
click at [1225, 203] on link "Launch eLearning module" at bounding box center [1185, 204] width 245 height 39
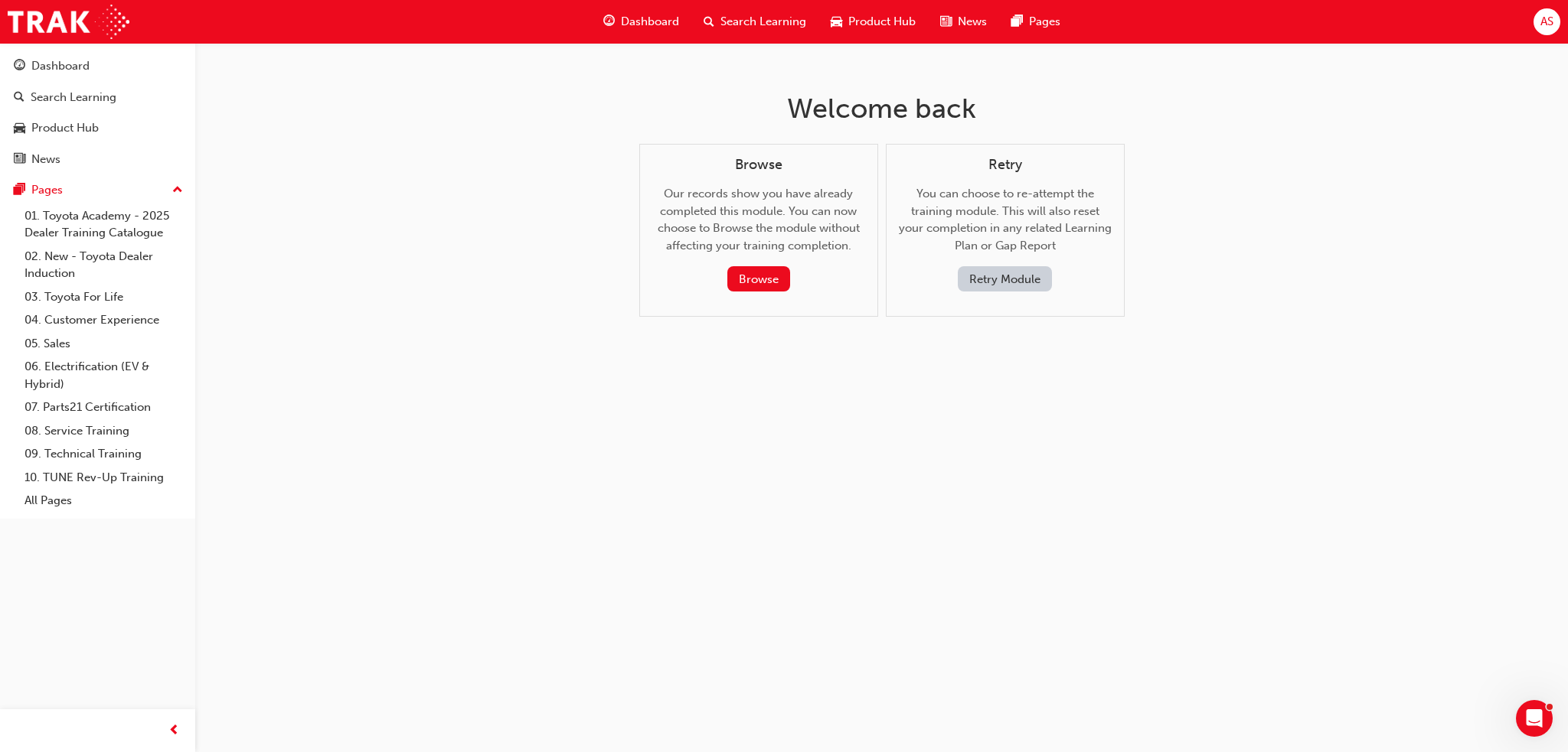
click at [1018, 282] on button "Retry Module" at bounding box center [1005, 279] width 94 height 26
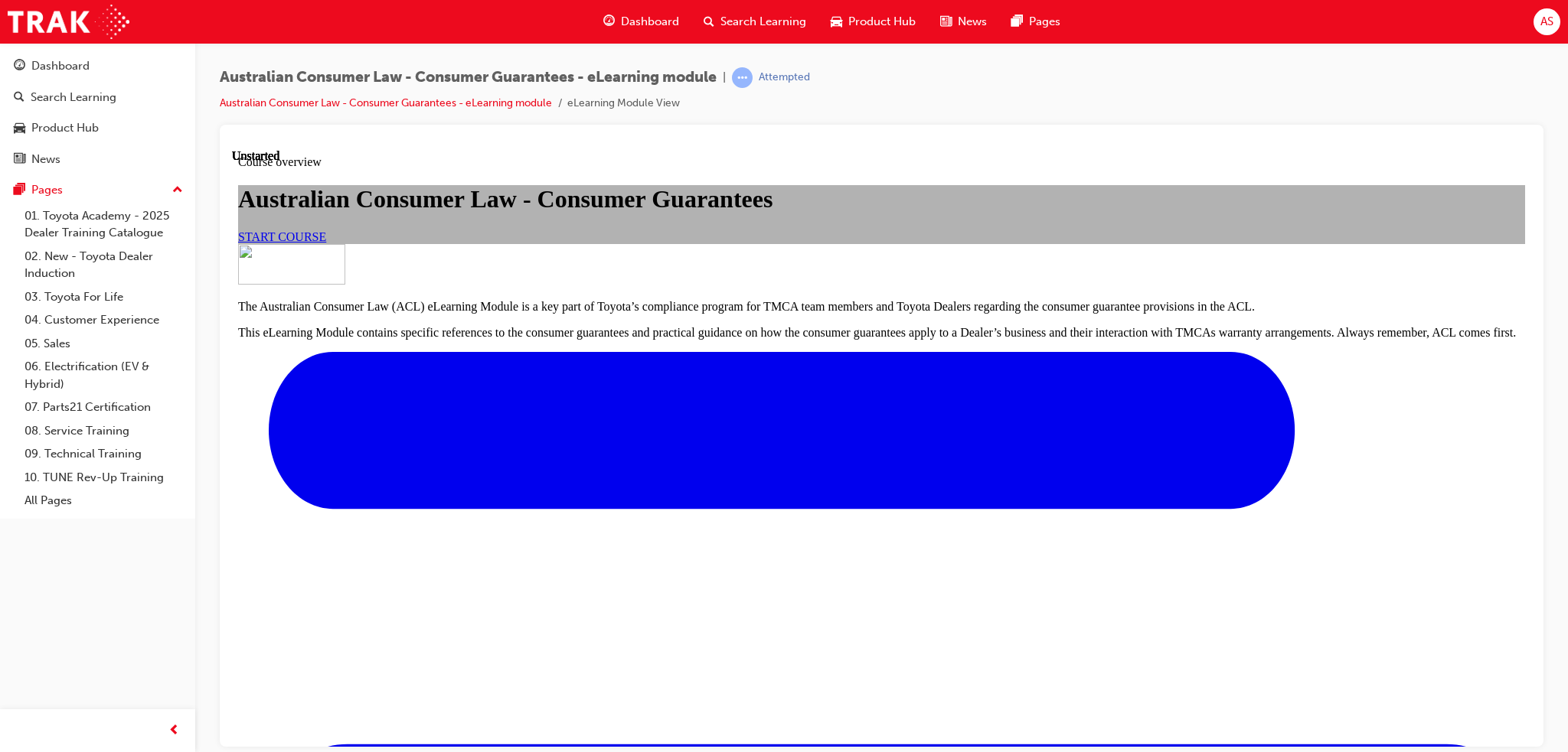
click at [326, 242] on link "START COURSE" at bounding box center [282, 236] width 88 height 13
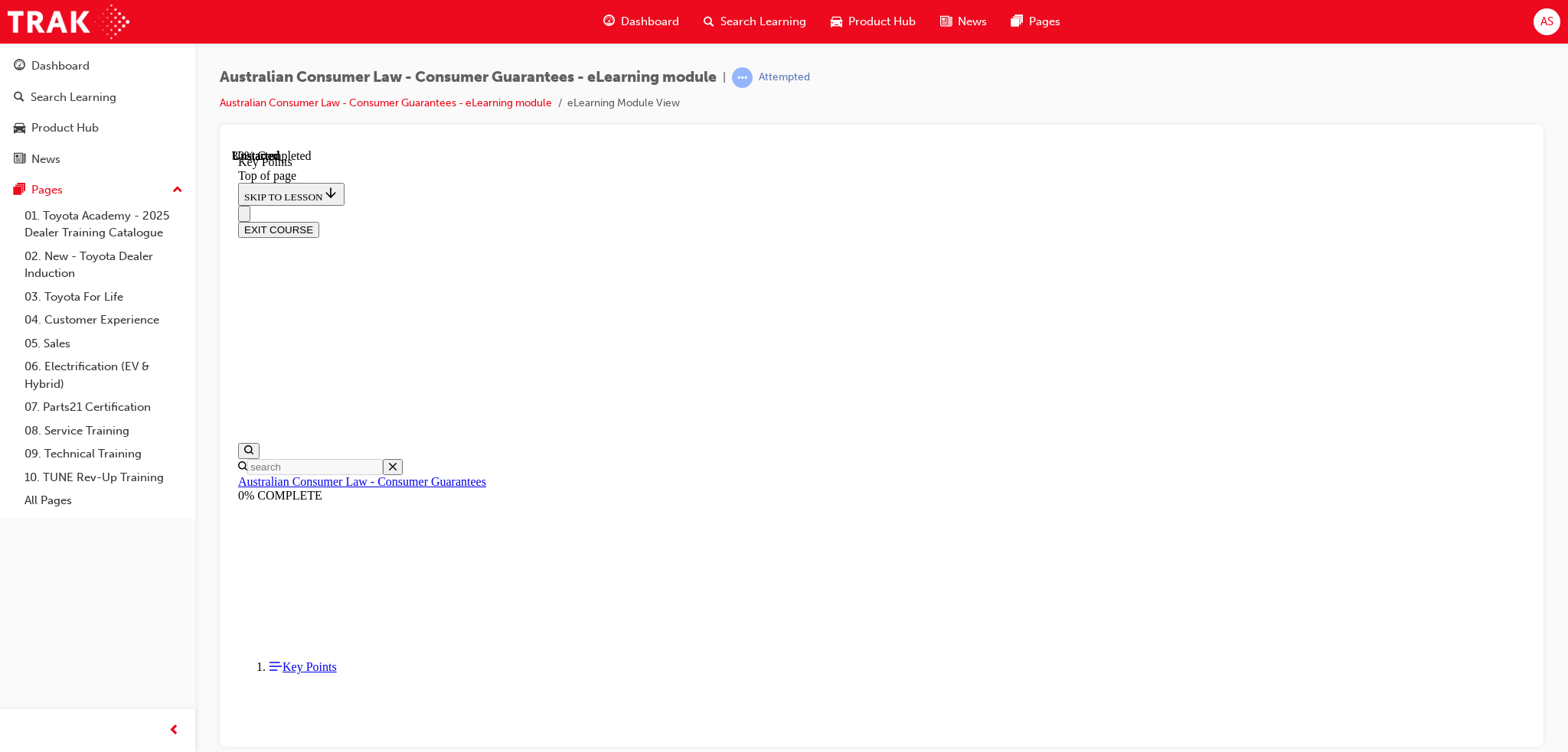
scroll to position [620, 0]
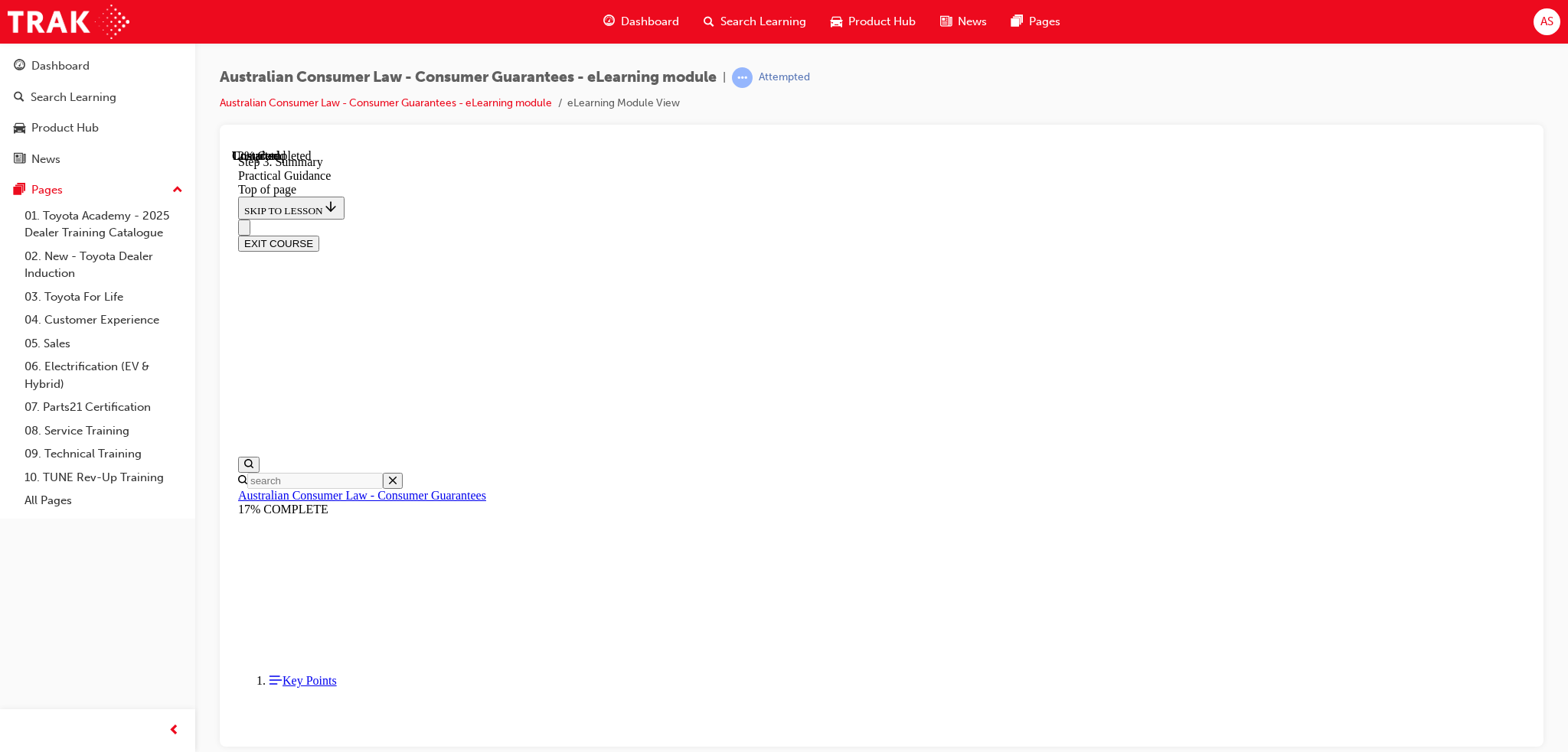
drag, startPoint x: 695, startPoint y: 249, endPoint x: 701, endPoint y: 274, distance: 25.7
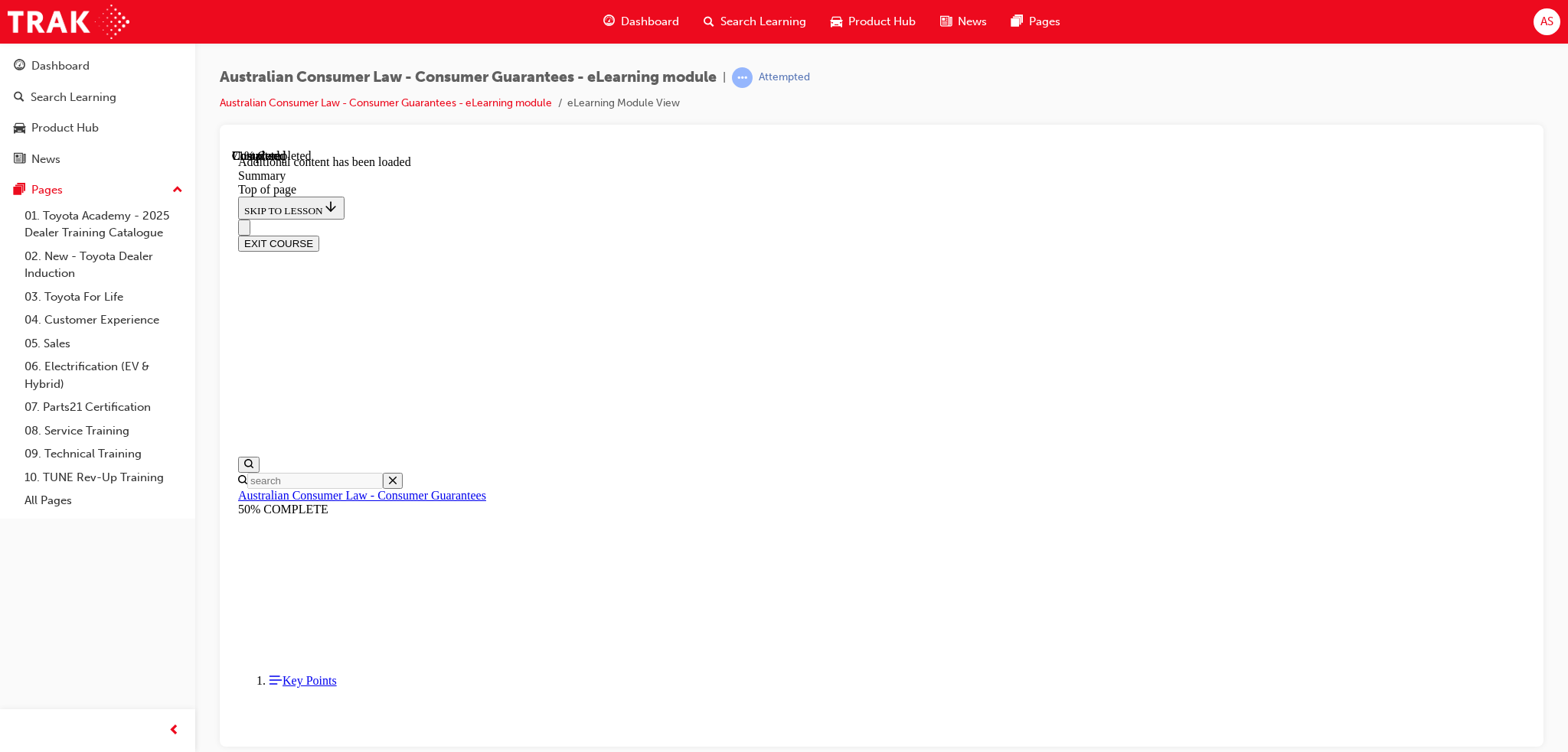
scroll to position [1375, 0]
drag, startPoint x: 952, startPoint y: 597, endPoint x: 963, endPoint y: 596, distance: 11.0
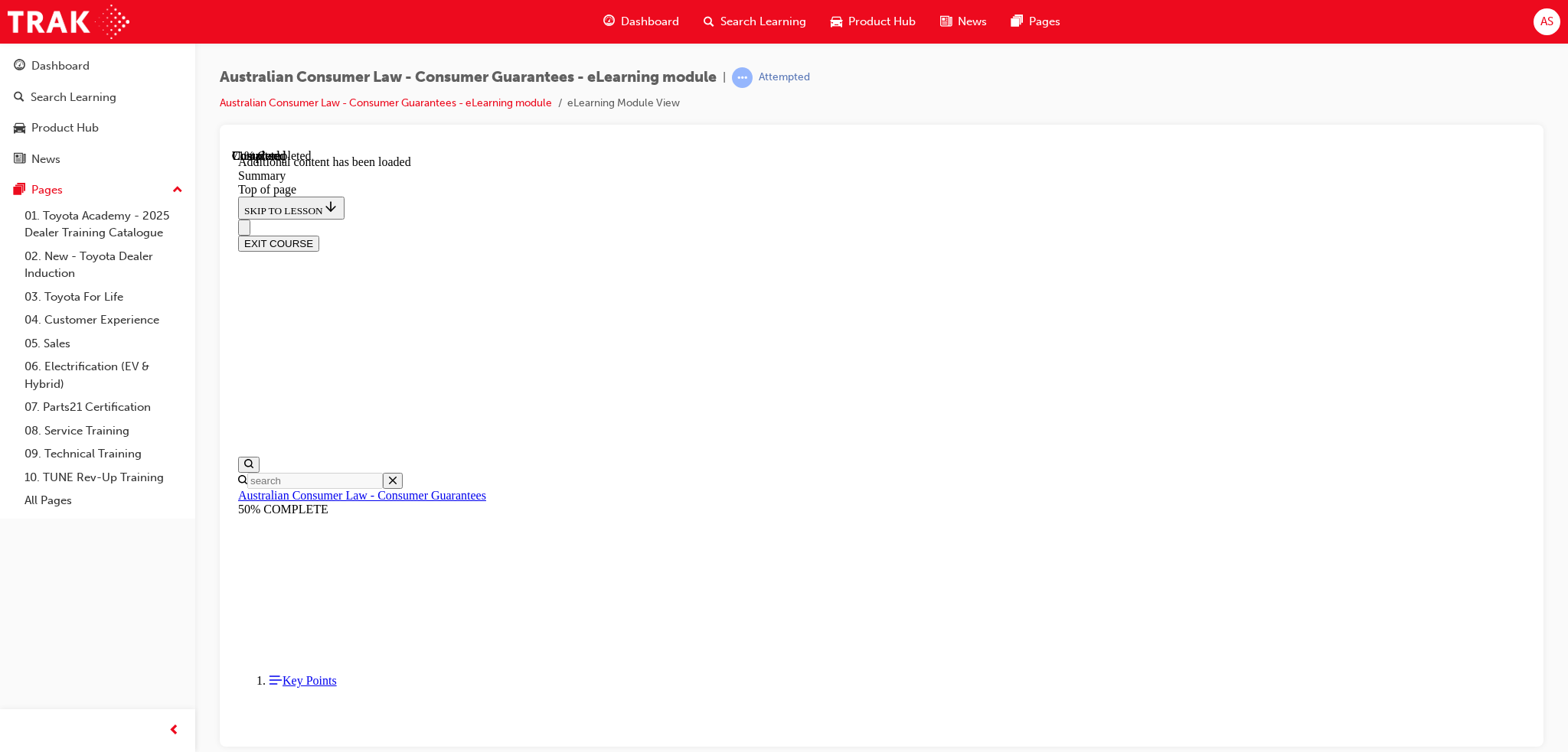
drag, startPoint x: 720, startPoint y: 453, endPoint x: 701, endPoint y: 463, distance: 21.5
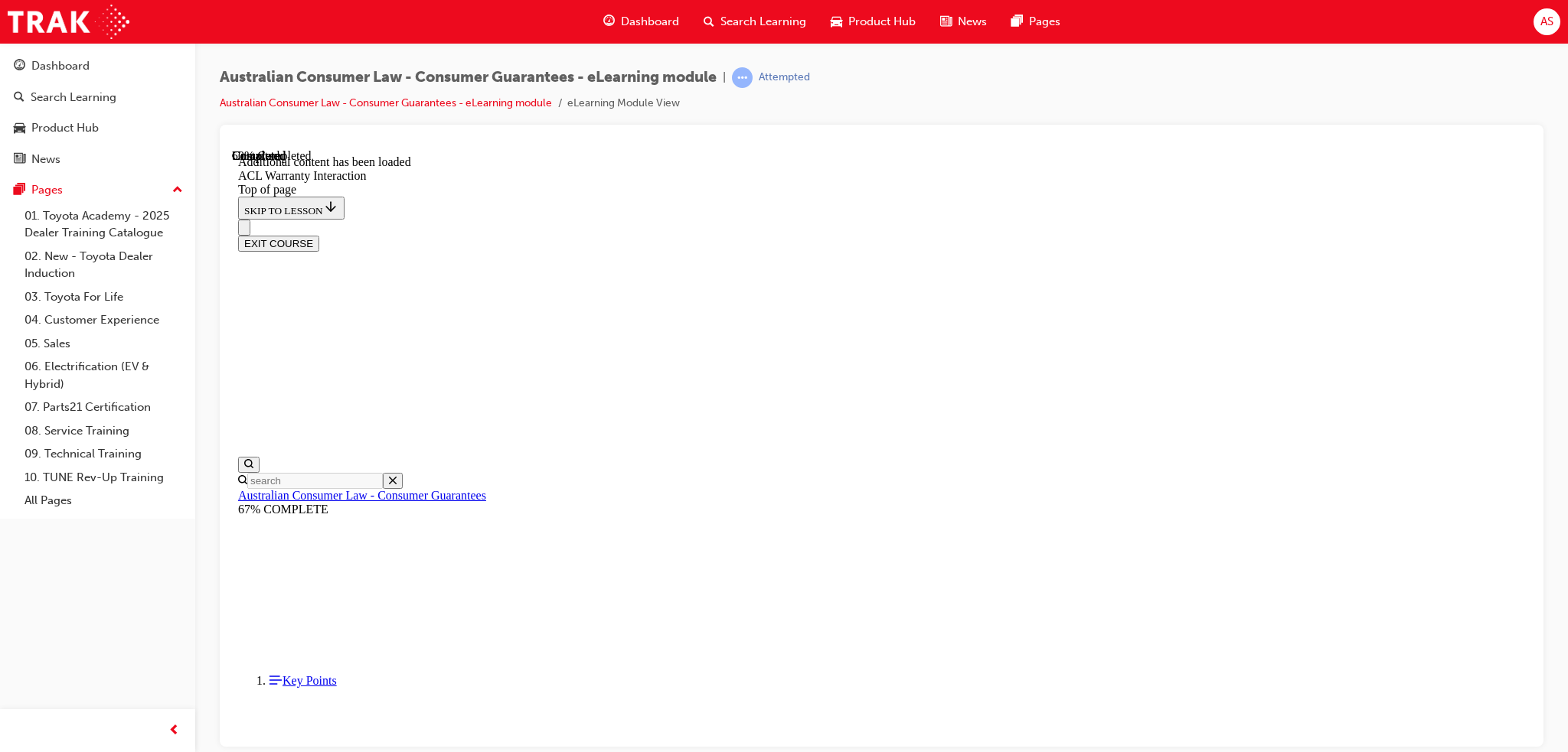
drag, startPoint x: 692, startPoint y: 451, endPoint x: 705, endPoint y: 484, distance: 35.5
drag, startPoint x: 700, startPoint y: 549, endPoint x: 738, endPoint y: 578, distance: 47.8
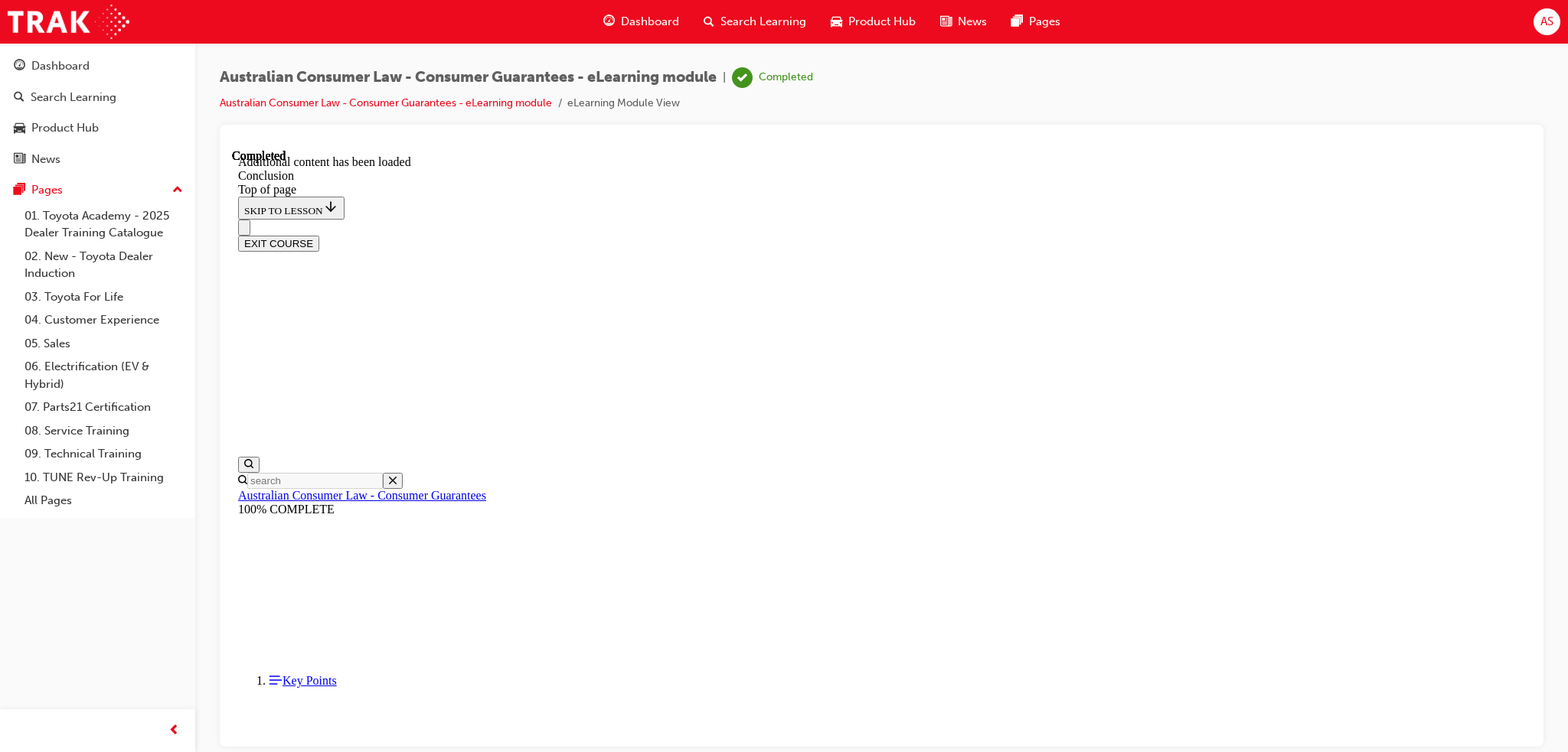
click at [319, 235] on button "EXIT COURSE" at bounding box center [278, 243] width 81 height 16
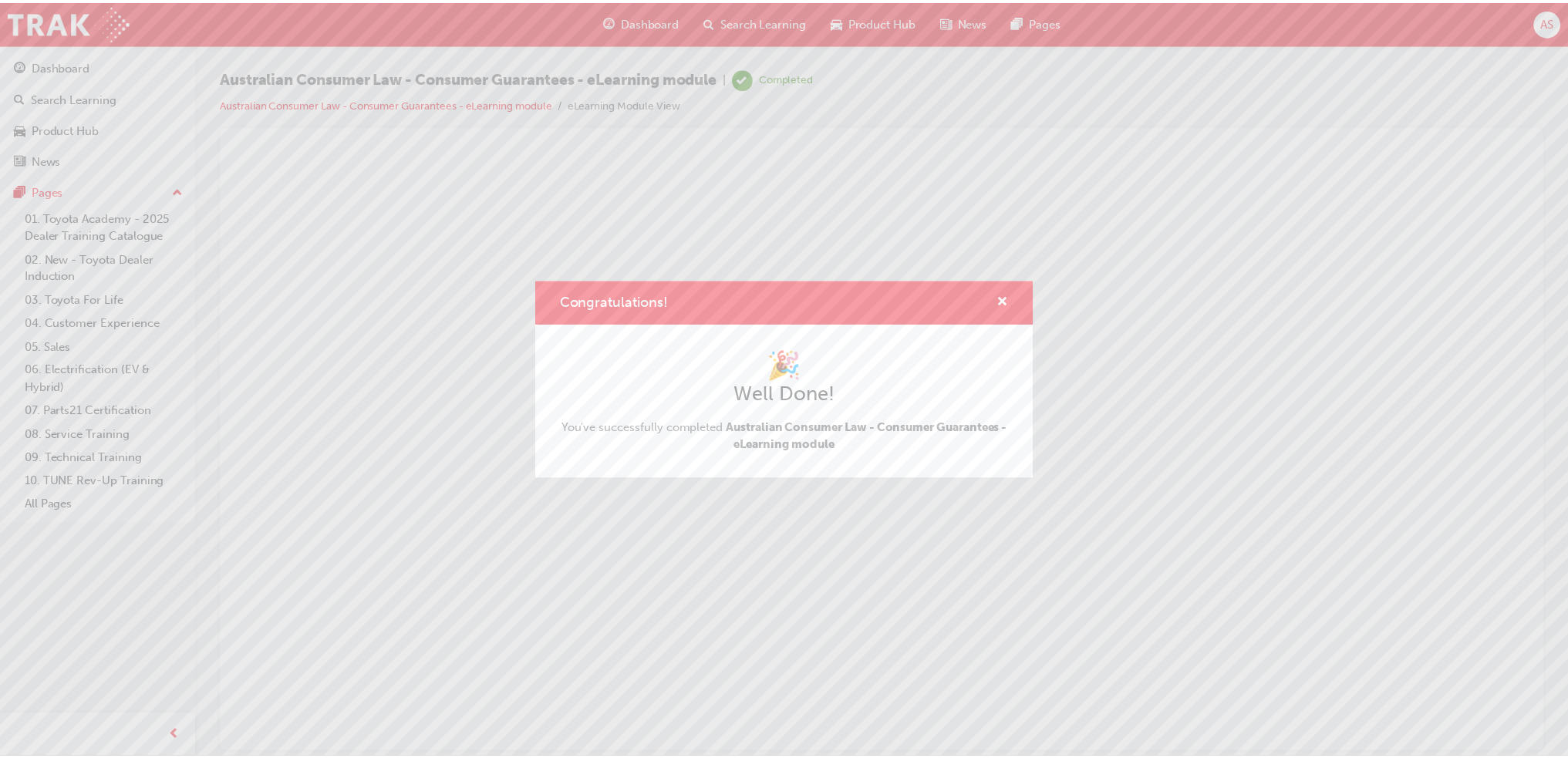
scroll to position [0, 0]
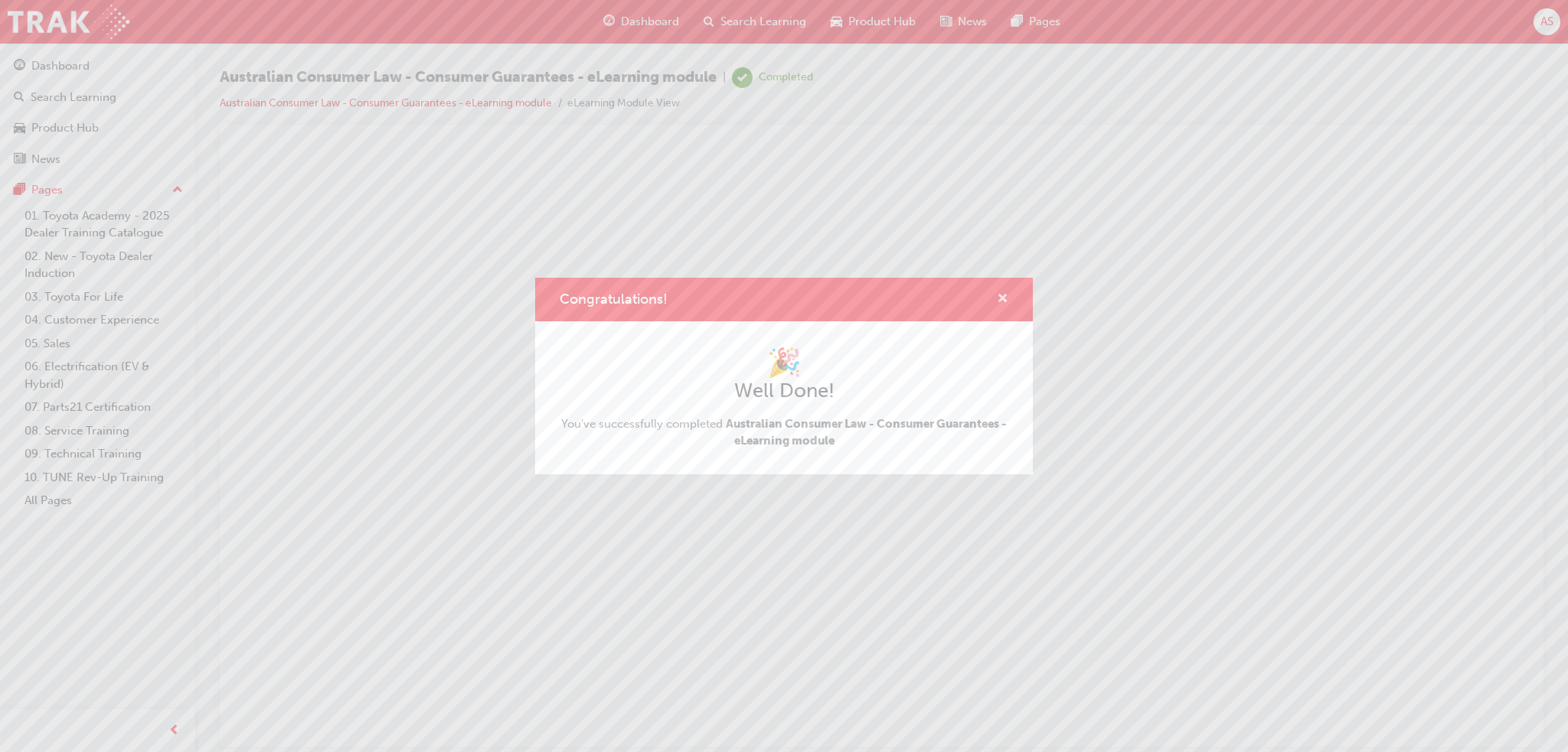
click at [1007, 293] on span "cross-icon" at bounding box center [1002, 299] width 11 height 14
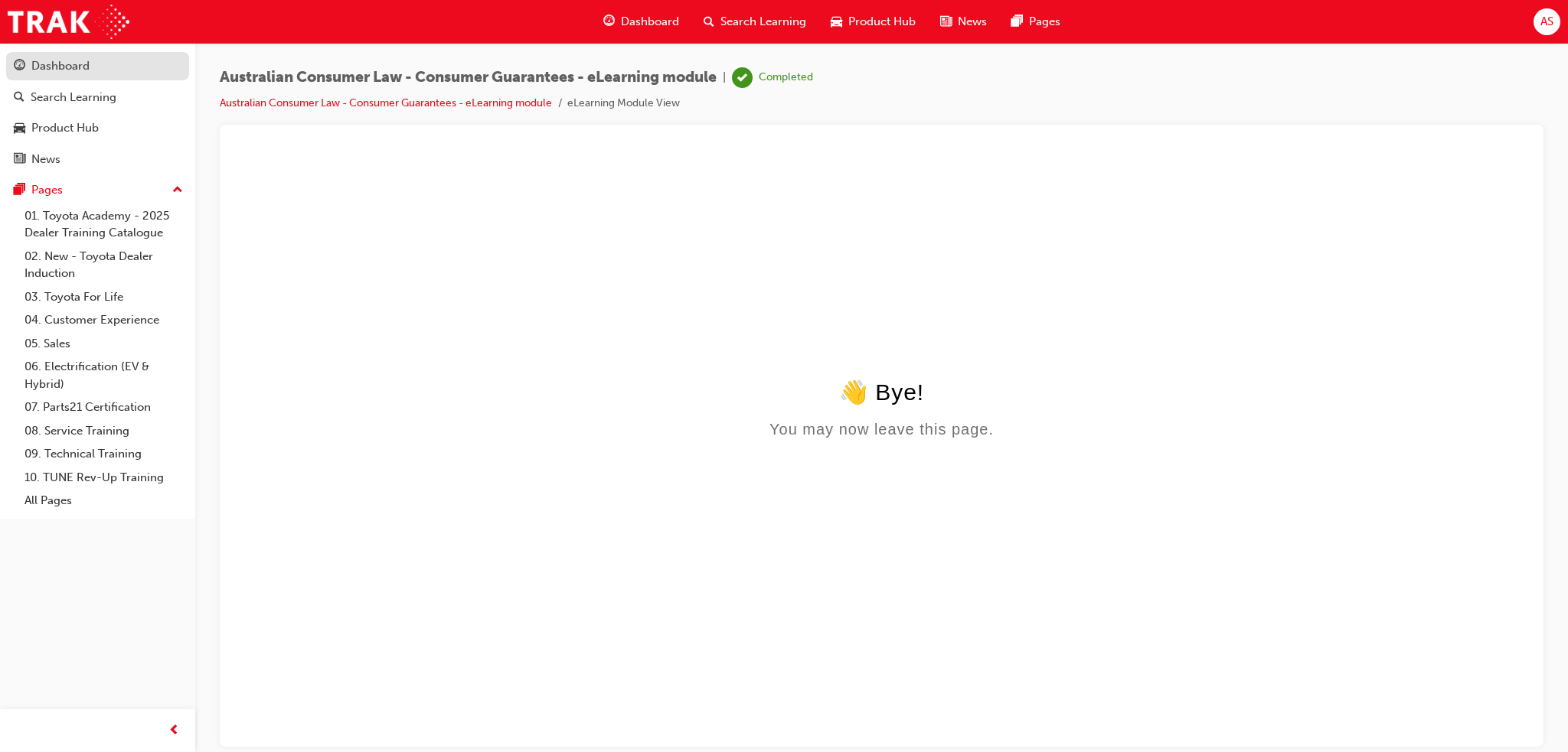
click at [67, 65] on div "Dashboard" at bounding box center [60, 66] width 58 height 18
